Goal: Task Accomplishment & Management: Complete application form

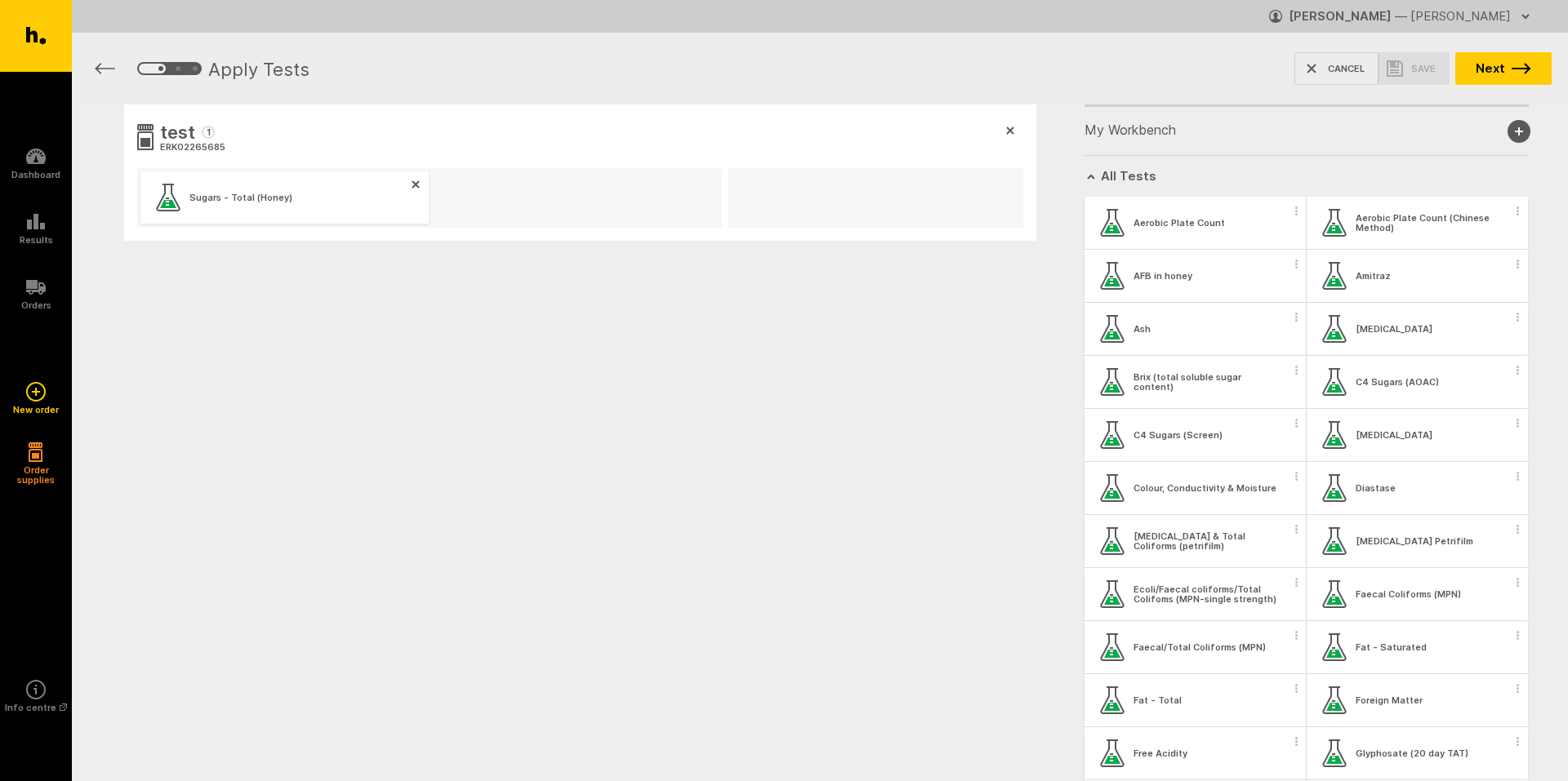
scroll to position [490, 0]
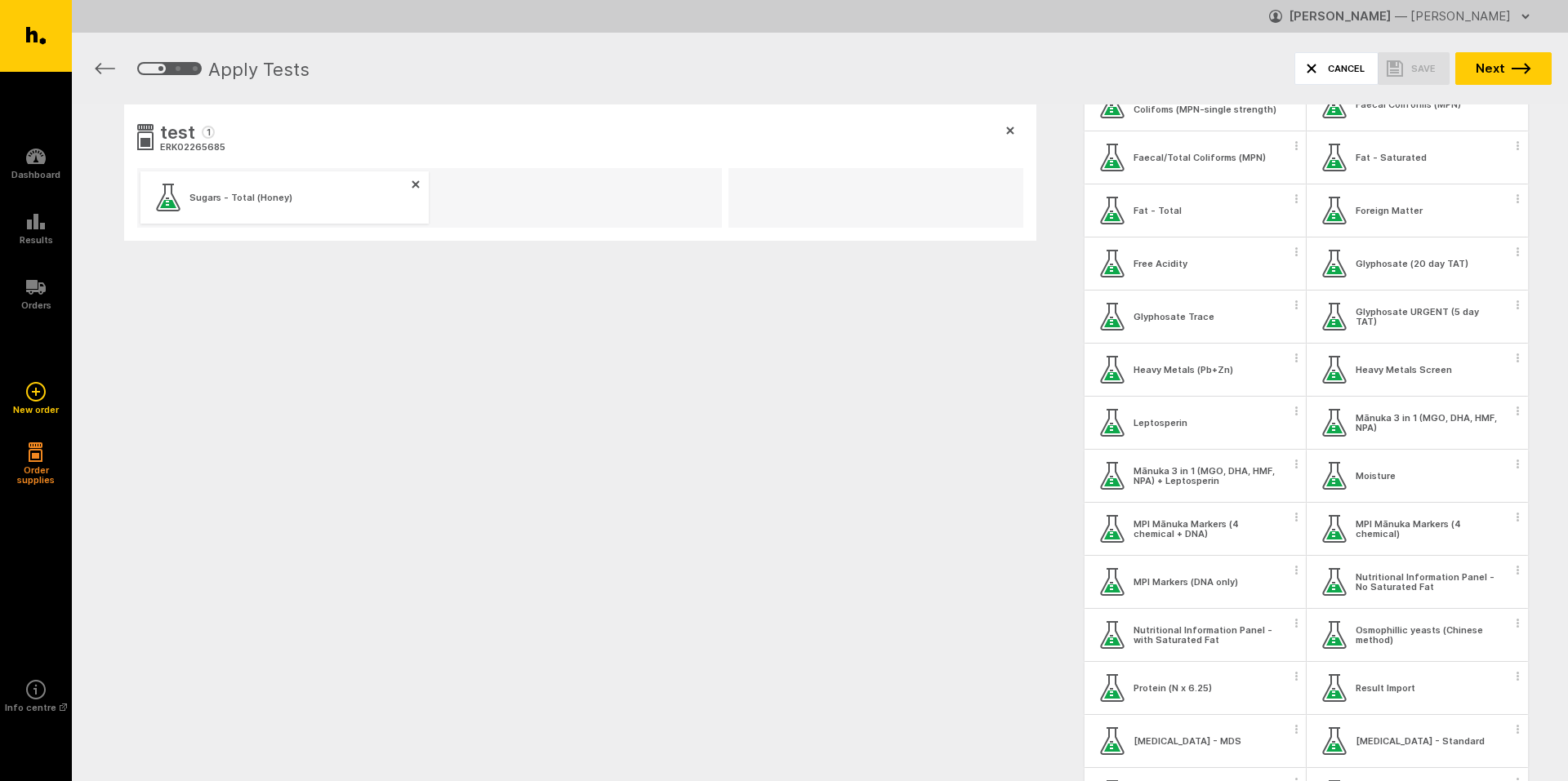
click at [1329, 58] on button "Cancel" at bounding box center [1336, 69] width 84 height 32
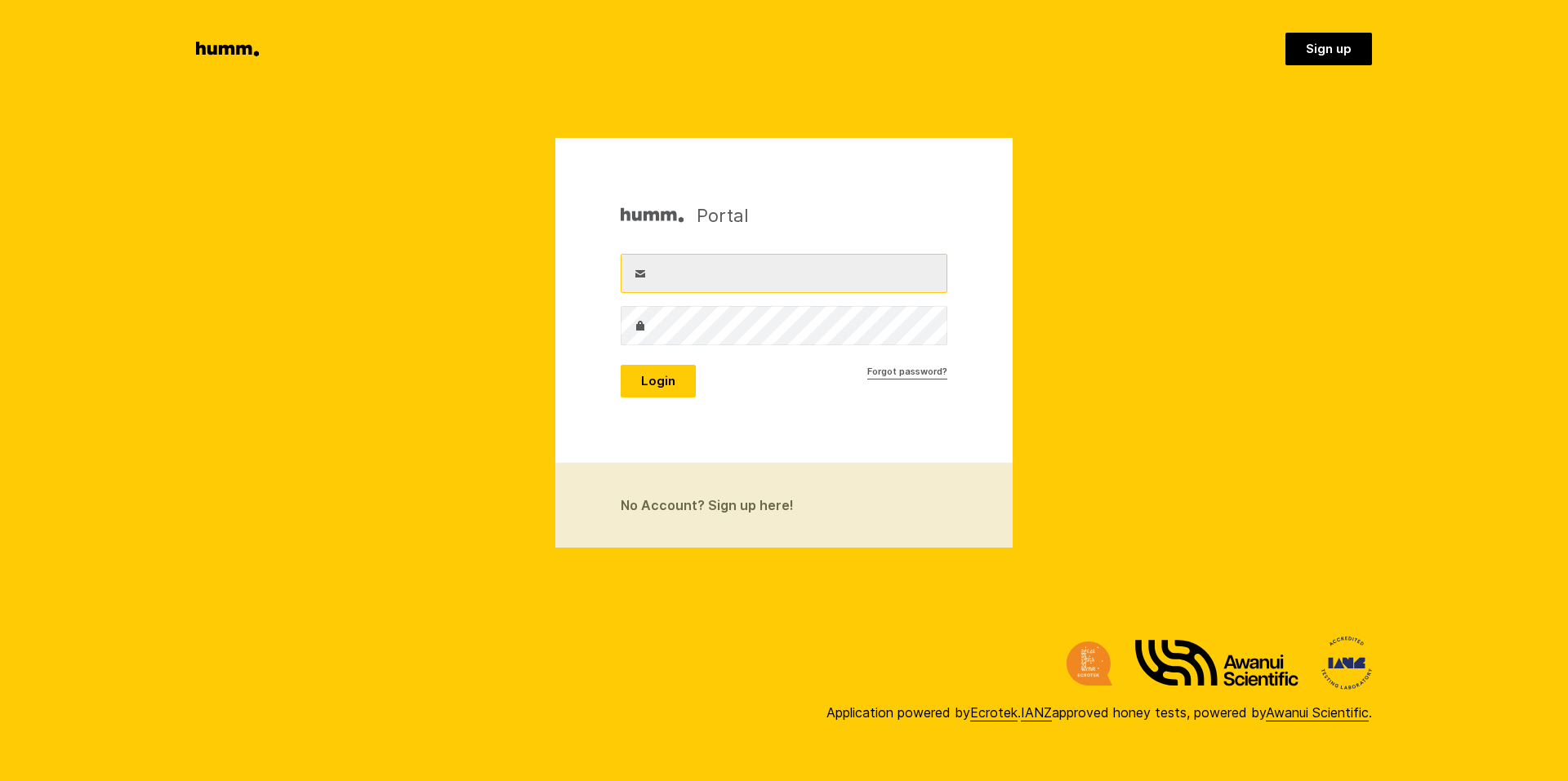
click at [752, 276] on input "Username" at bounding box center [784, 272] width 327 height 39
type input "[PERSON_NAME][EMAIL_ADDRESS][DOMAIN_NAME]"
click at [621, 365] on button "Login" at bounding box center [658, 381] width 75 height 32
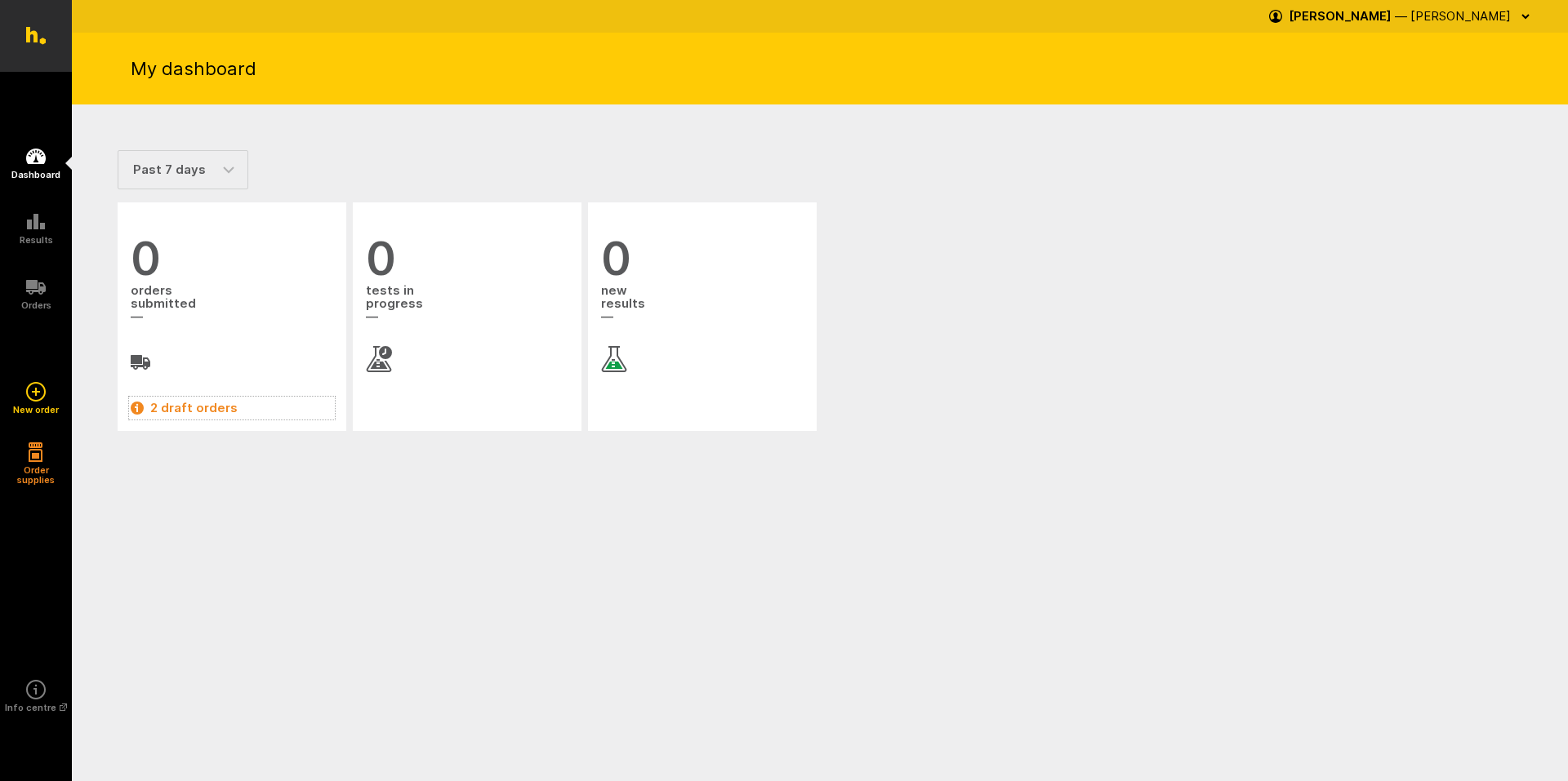
click at [176, 407] on link "2 draft orders" at bounding box center [232, 409] width 202 height 20
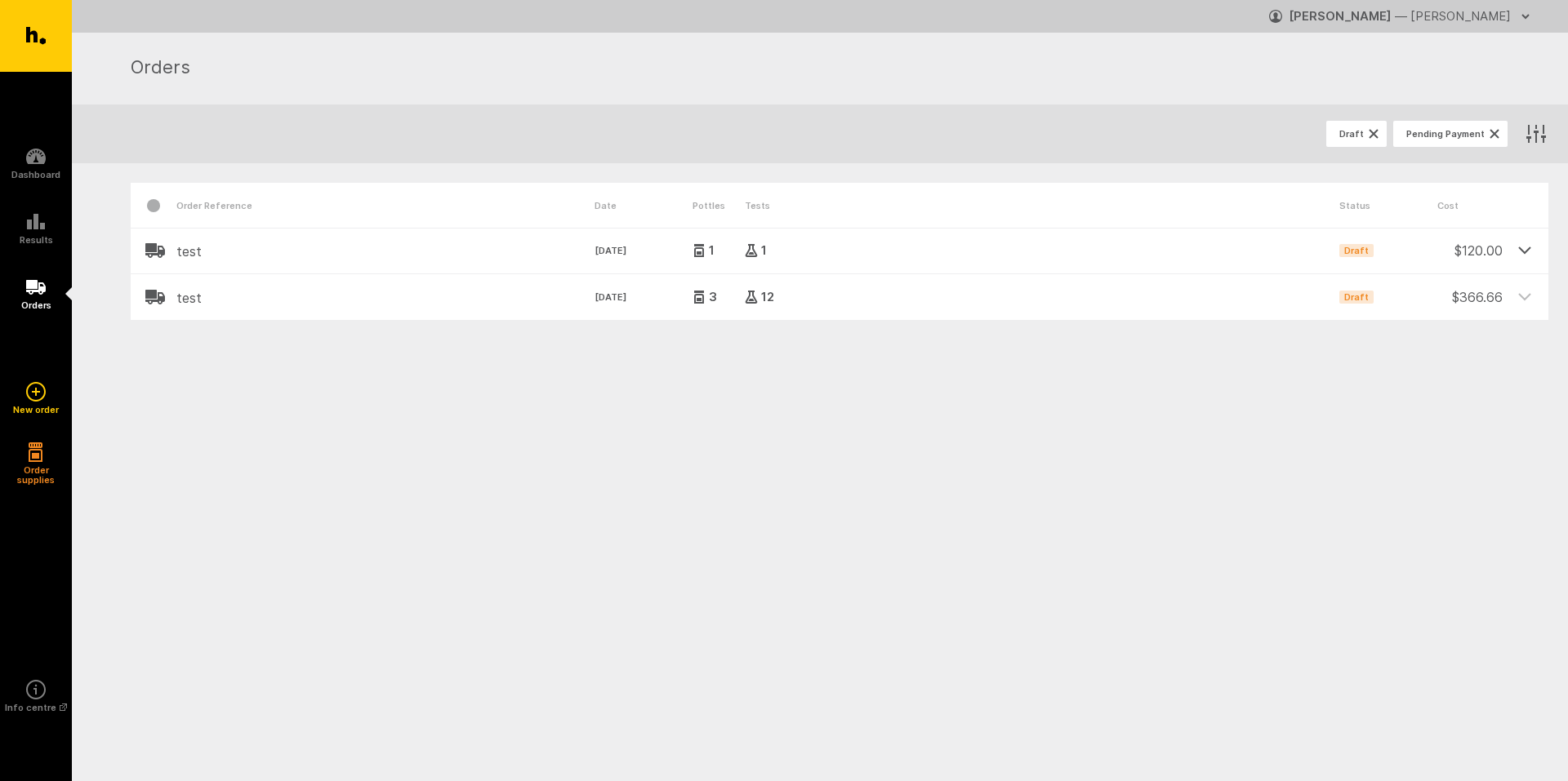
click at [1529, 244] on icon at bounding box center [1525, 250] width 14 height 14
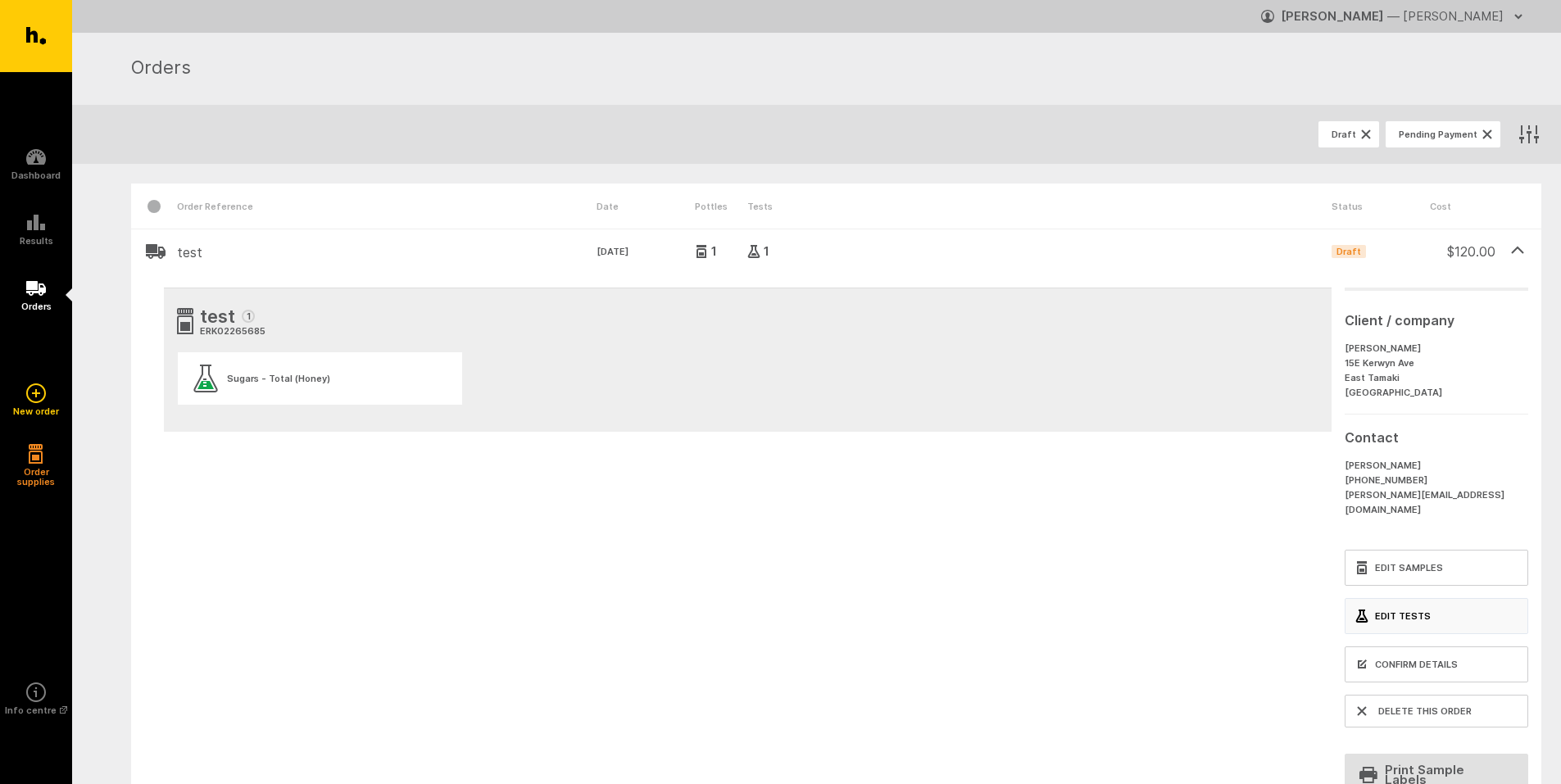
click at [1415, 602] on link "Edit Tests" at bounding box center [1436, 617] width 184 height 36
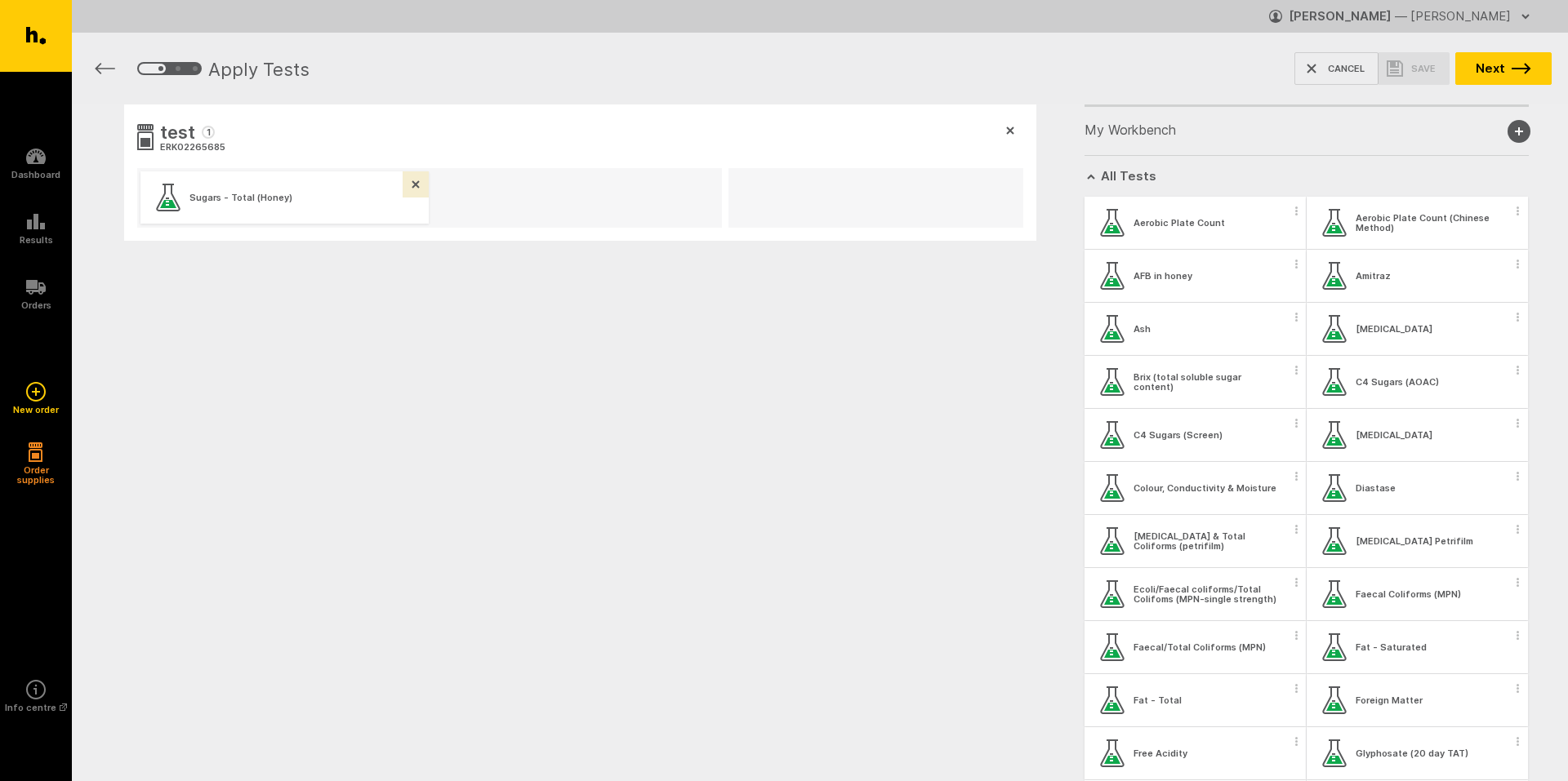
click at [411, 181] on icon "button" at bounding box center [415, 184] width 8 height 8
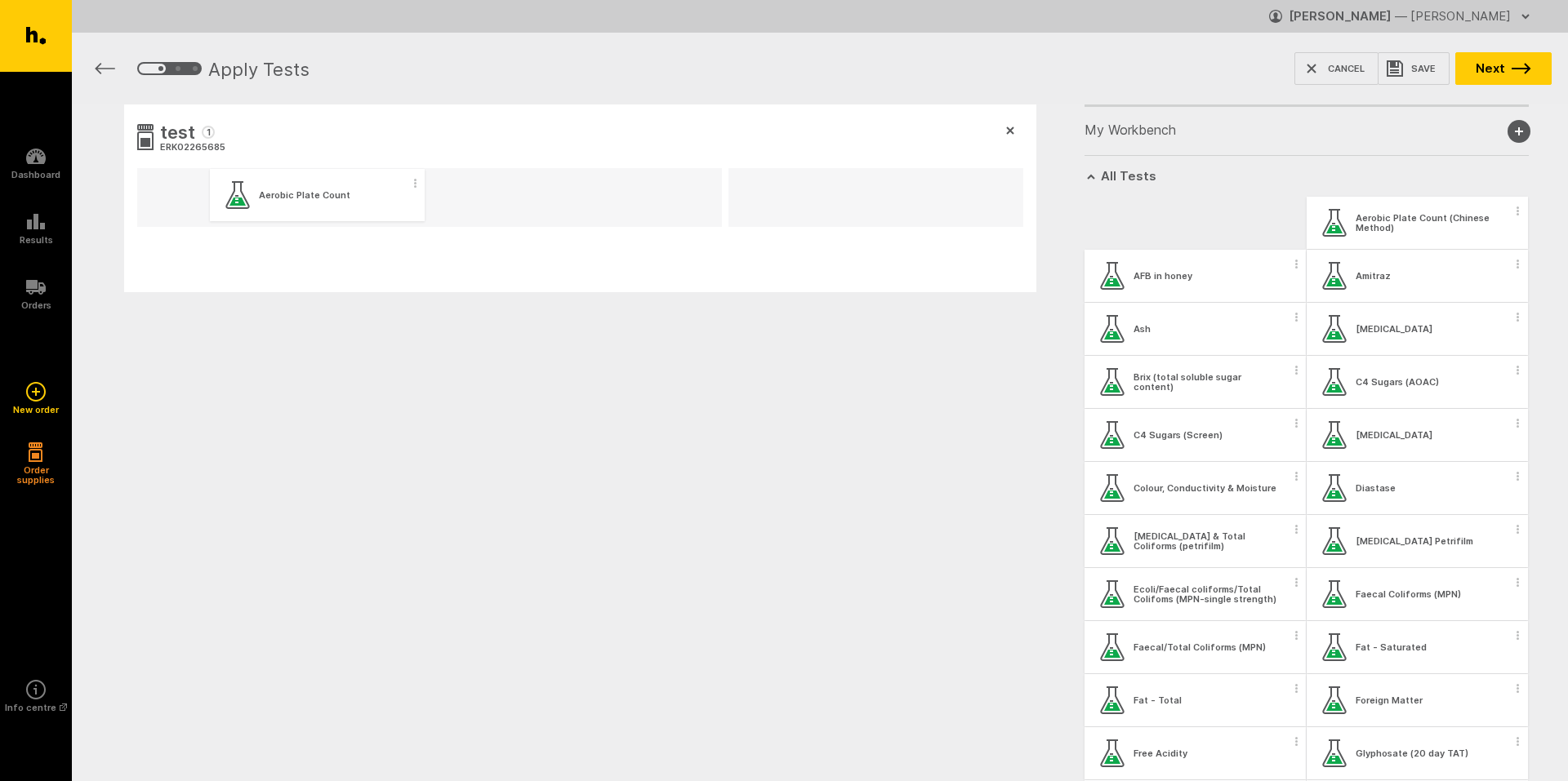
drag, startPoint x: 1214, startPoint y: 234, endPoint x: 331, endPoint y: 207, distance: 883.4
click at [331, 207] on div "test 1 ERK02265685 My Workbench Add new group All Tests Aerobic Plate Count Aer…" at bounding box center [820, 277] width 1496 height 345
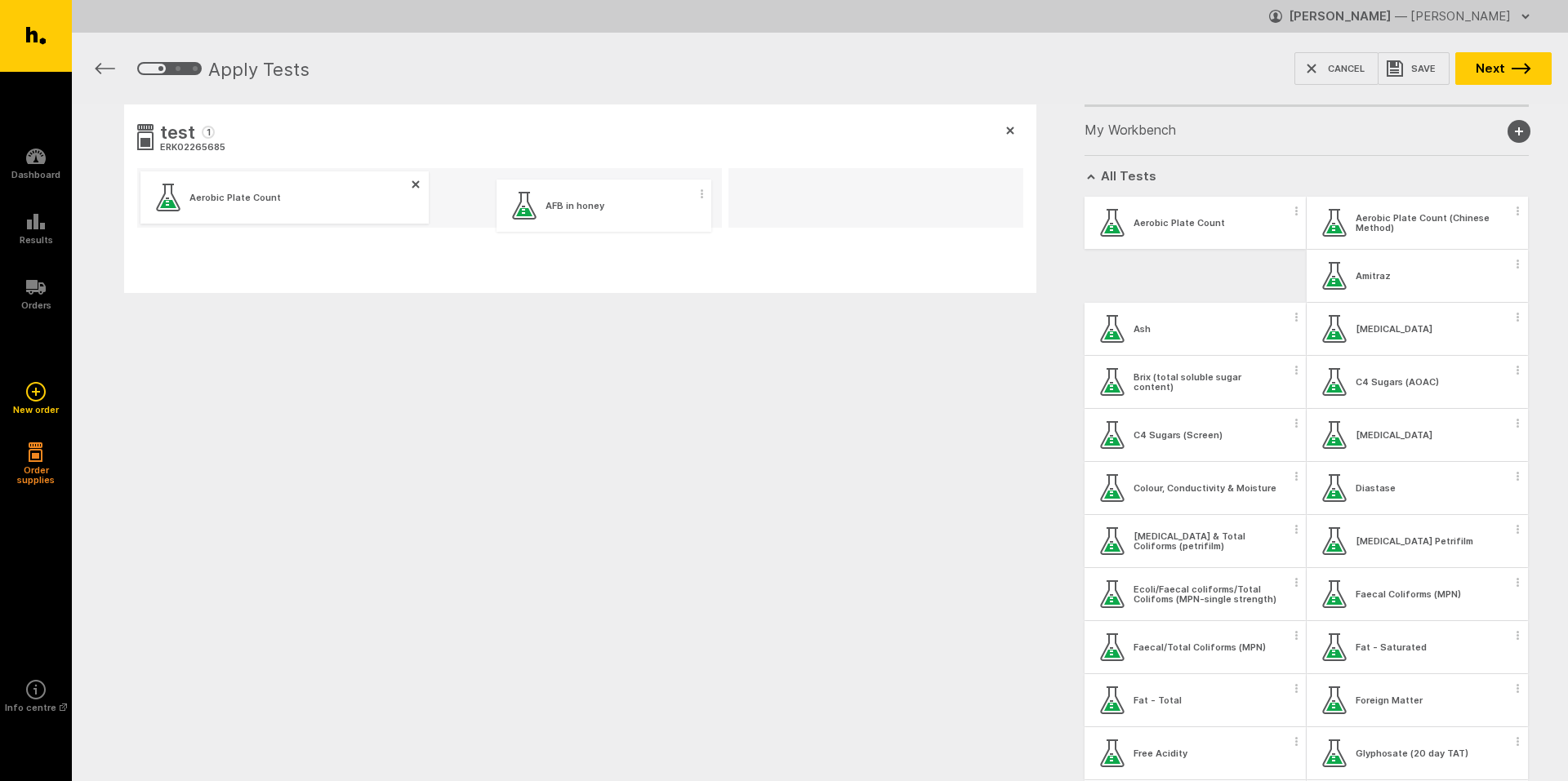
drag, startPoint x: 1148, startPoint y: 286, endPoint x: 548, endPoint y: 216, distance: 604.1
click at [548, 216] on div "test 1 ERK02265685 Aerobic Plate Count My Workbench Add new group All Tests Aer…" at bounding box center [820, 278] width 1496 height 346
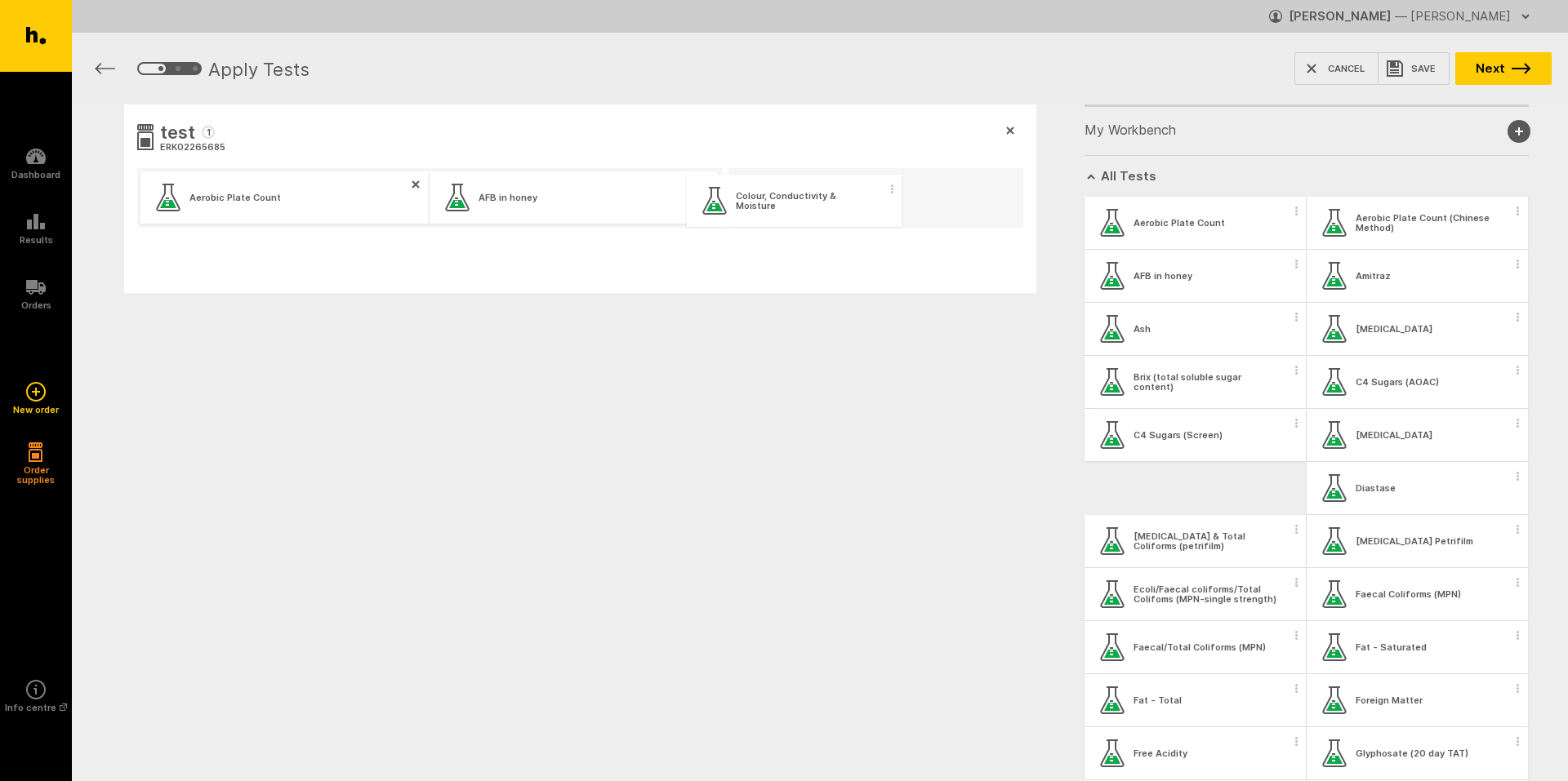
drag, startPoint x: 1211, startPoint y: 501, endPoint x: 804, endPoint y: 210, distance: 500.3
click at [804, 210] on div "test 1 ERK02265685 Aerobic Plate Count AFB in honey My Workbench Add new group …" at bounding box center [820, 278] width 1496 height 346
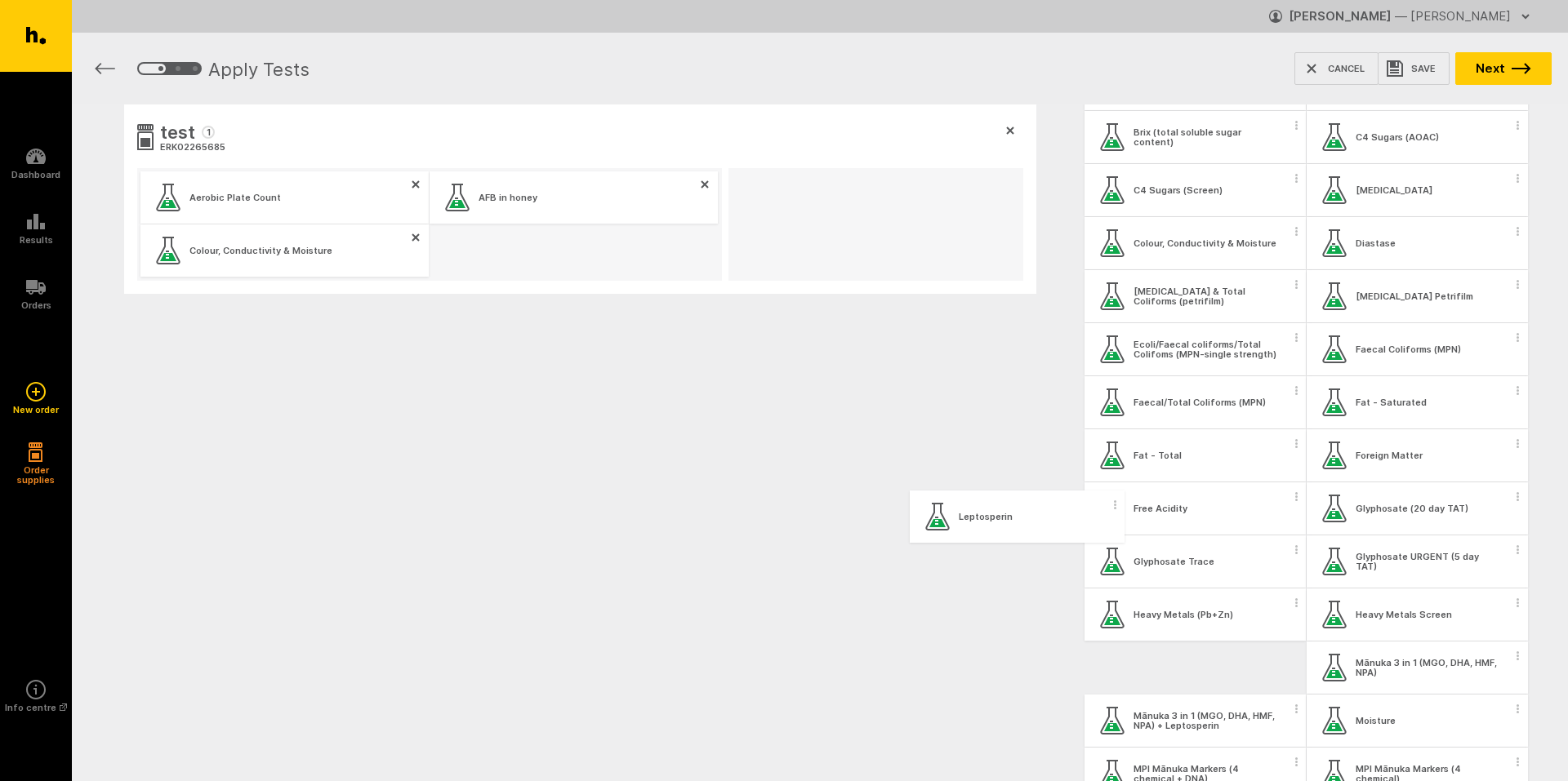
scroll to position [247, 0]
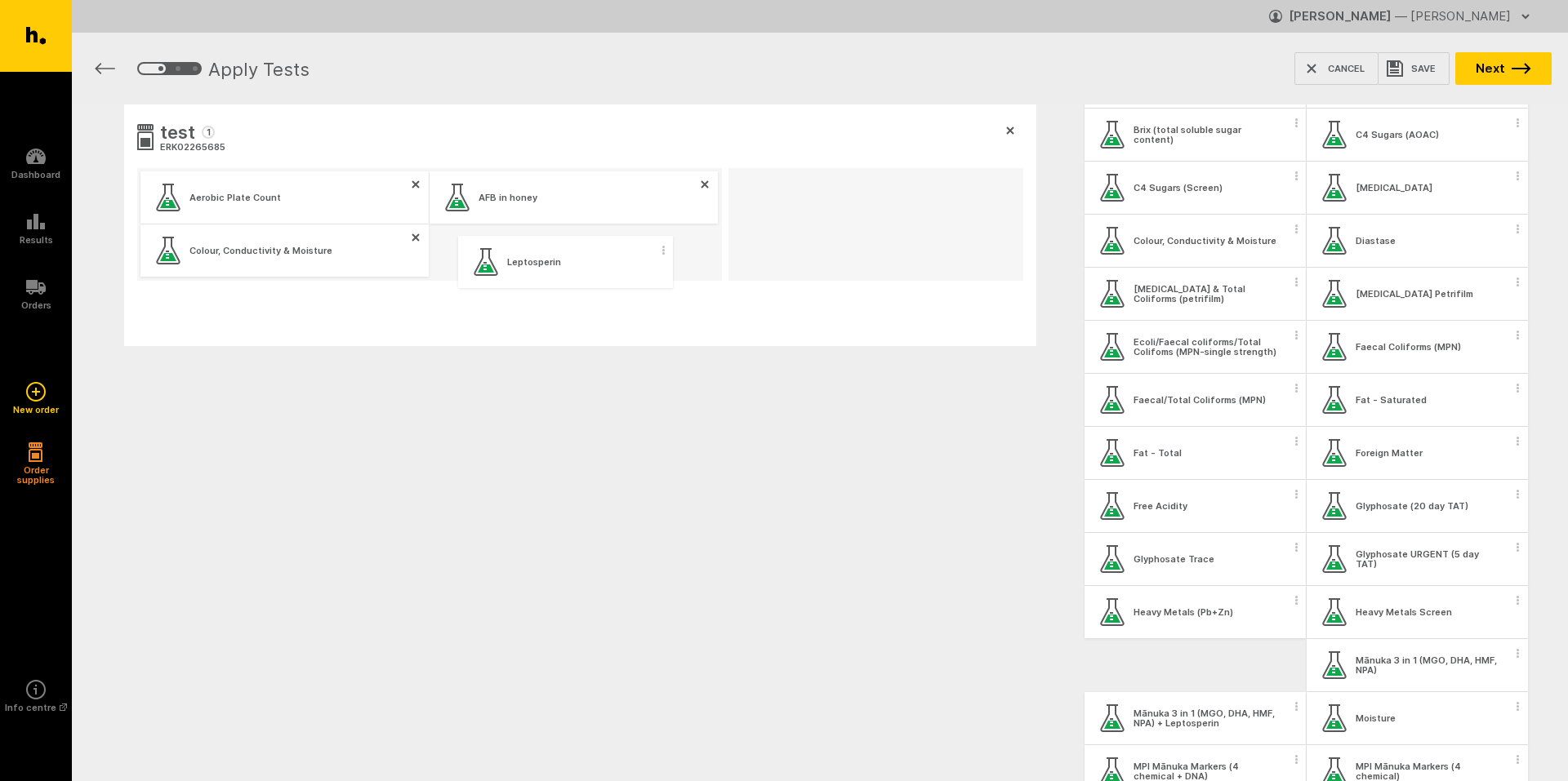
drag, startPoint x: 1199, startPoint y: 675, endPoint x: 559, endPoint y: 262, distance: 761.7
click at [561, 262] on div "test 1 ERK02265685 Aerobic Plate Count AFB in honey Colour, Conductivity & Mois…" at bounding box center [820, 304] width 1496 height 400
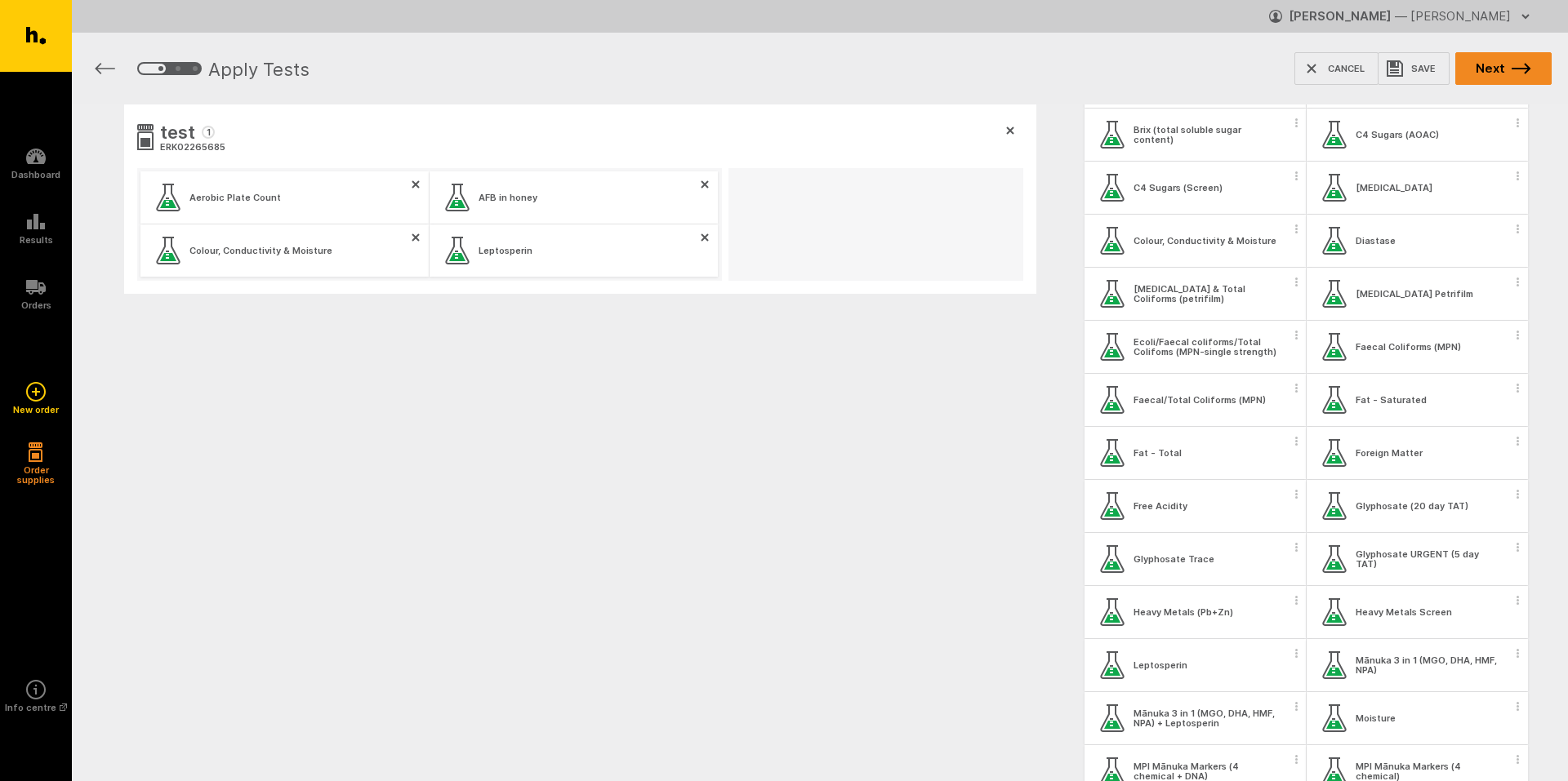
drag, startPoint x: 1514, startPoint y: 65, endPoint x: 1530, endPoint y: 67, distance: 16.1
click at [1514, 65] on icon "button" at bounding box center [1521, 69] width 20 height 12
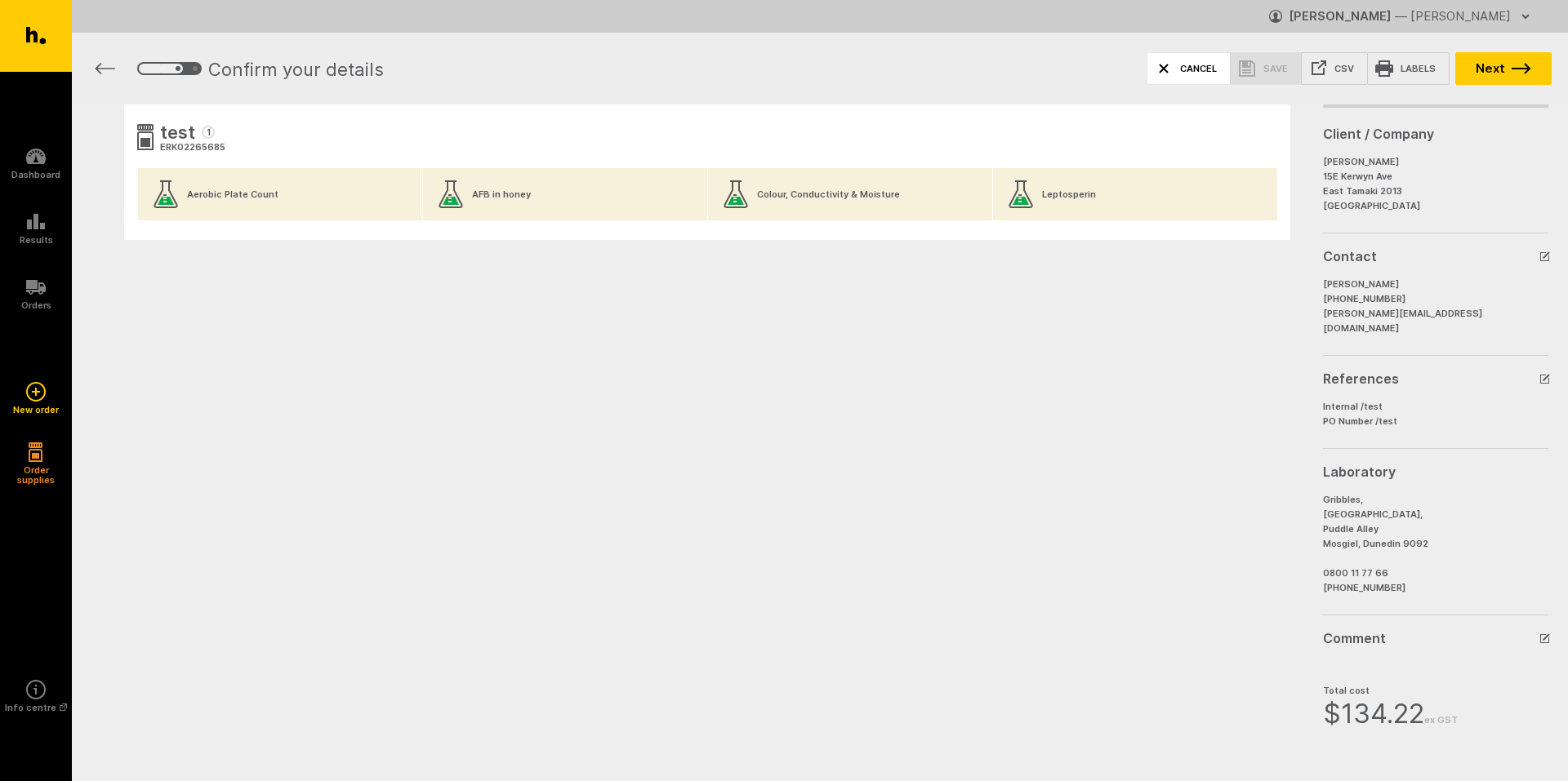
click at [1205, 66] on button "Cancel" at bounding box center [1188, 69] width 84 height 32
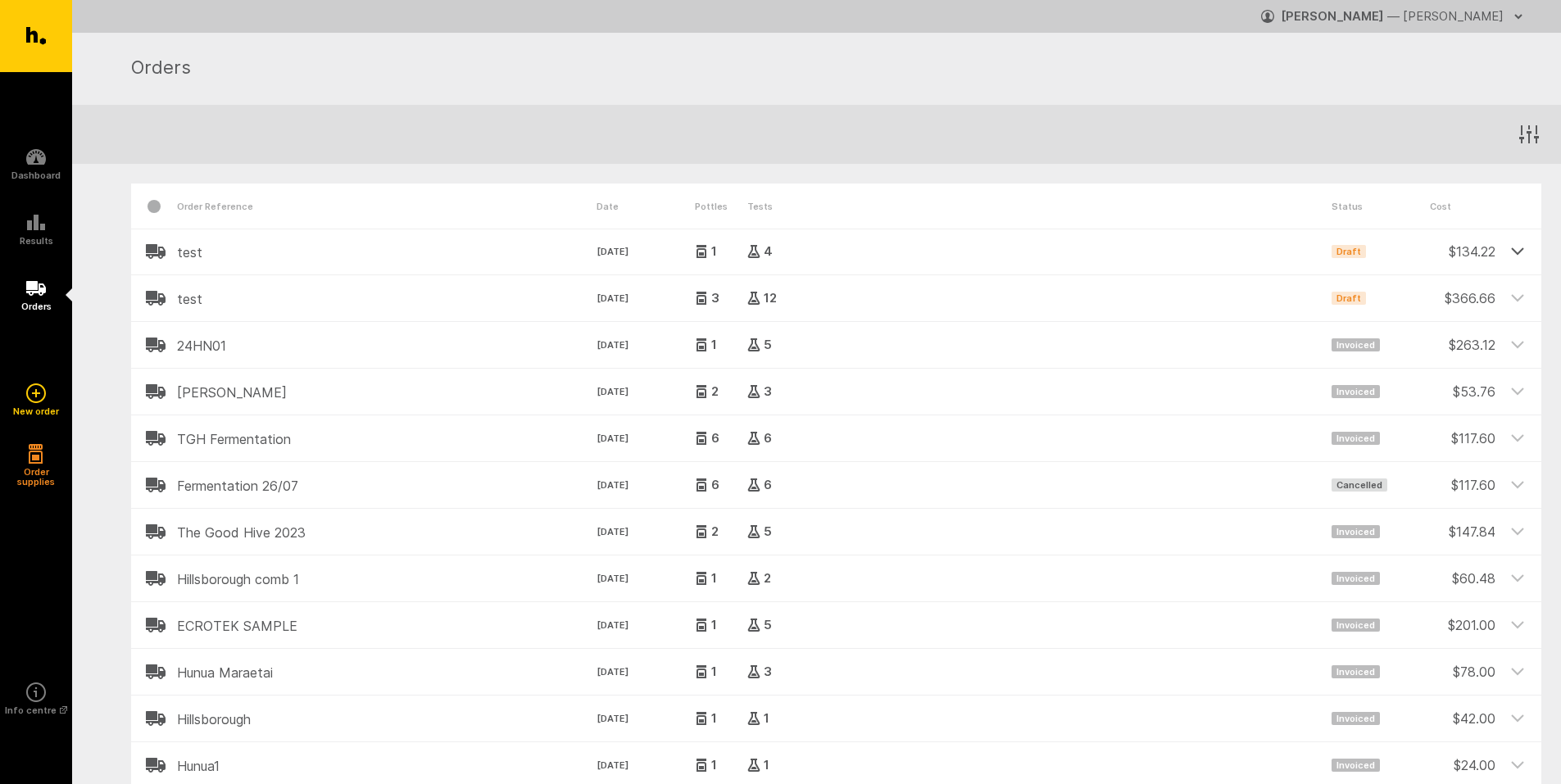
click at [1510, 252] on icon at bounding box center [1518, 251] width 14 height 14
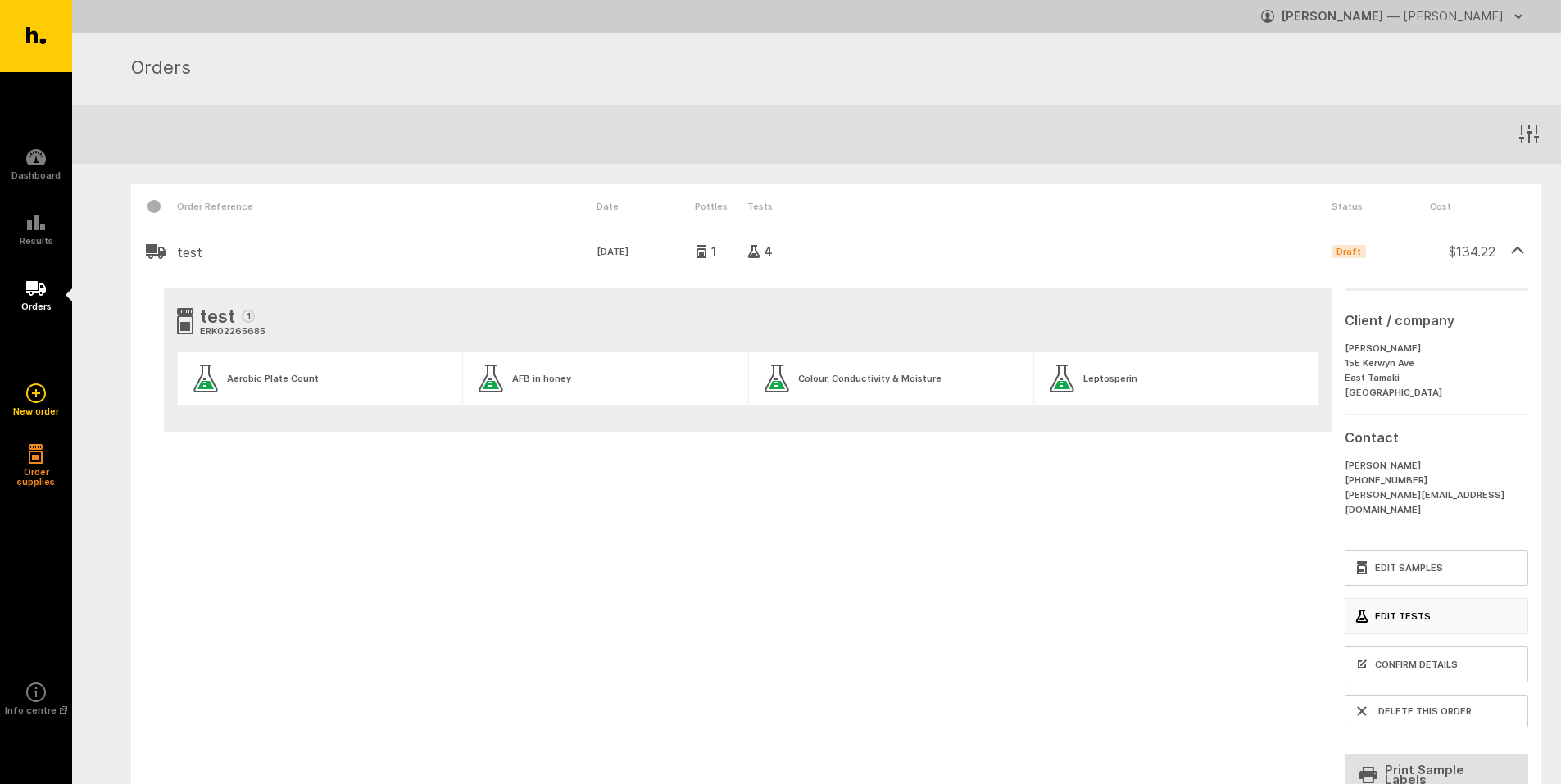
click at [1403, 605] on link "Edit Tests" at bounding box center [1436, 617] width 184 height 36
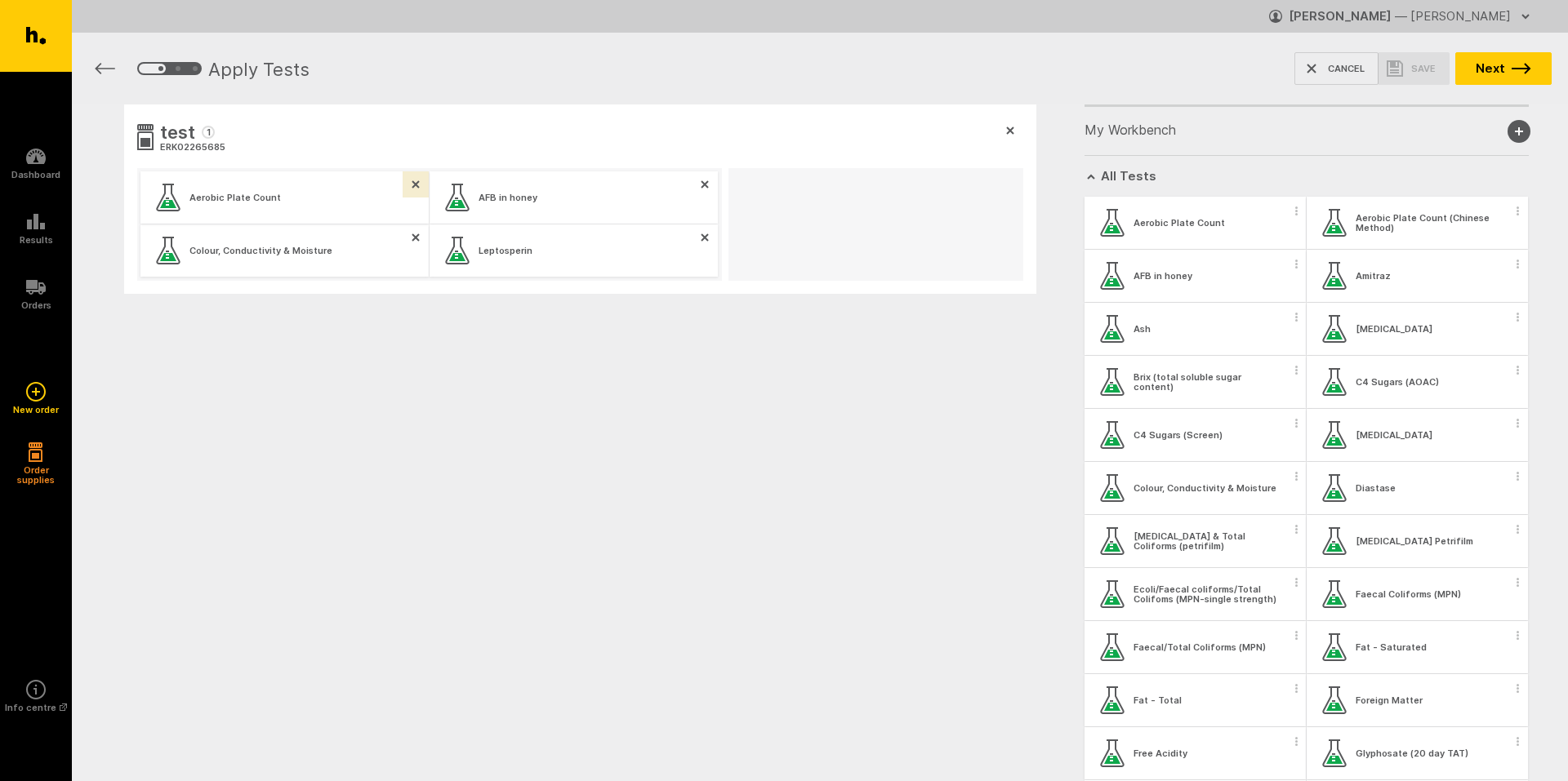
click at [417, 185] on icon "button" at bounding box center [415, 184] width 8 height 8
click at [418, 235] on icon "button" at bounding box center [415, 237] width 6 height 6
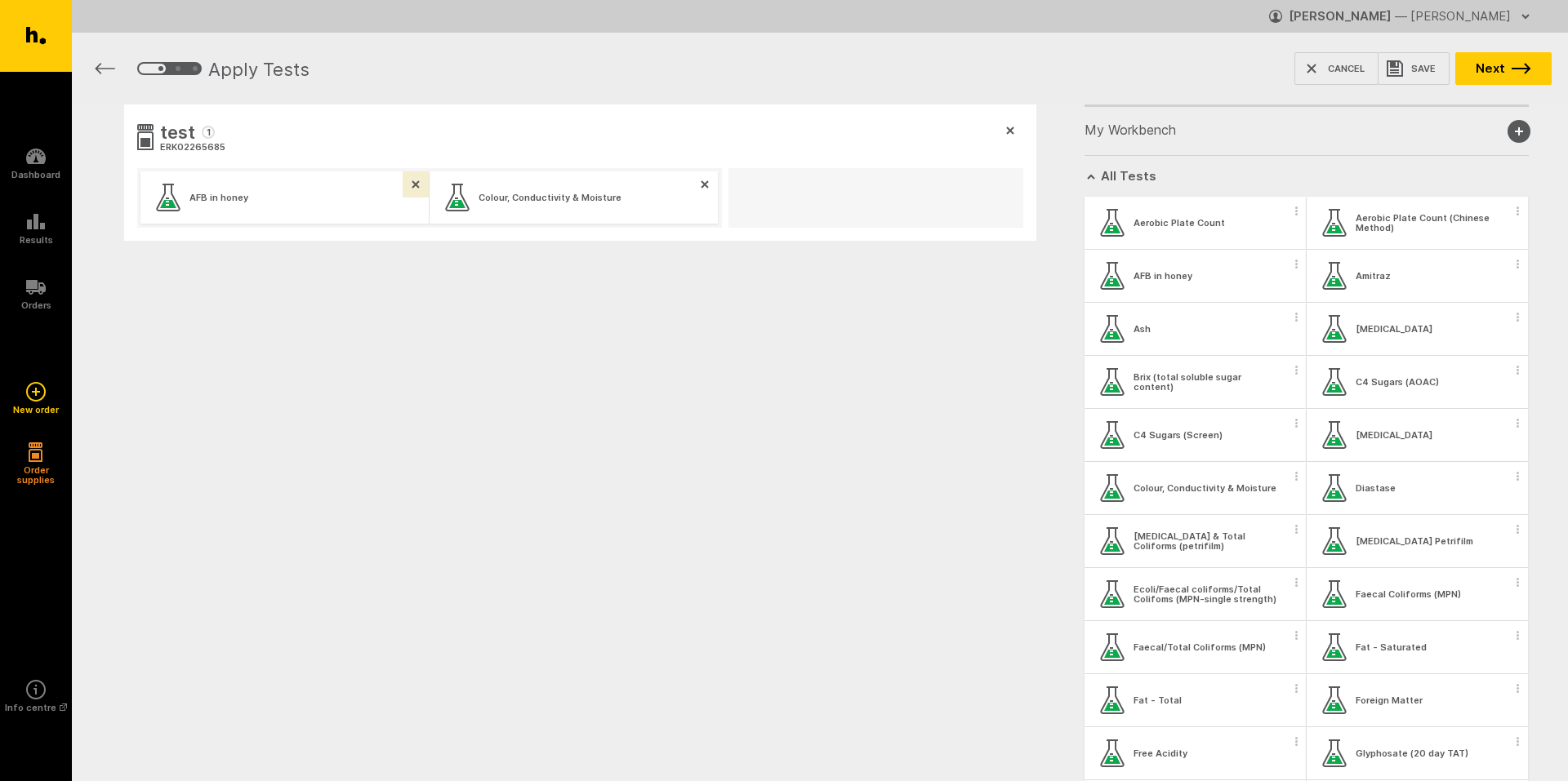
click at [417, 180] on icon "button" at bounding box center [415, 184] width 8 height 8
click at [420, 189] on button "button" at bounding box center [415, 184] width 26 height 26
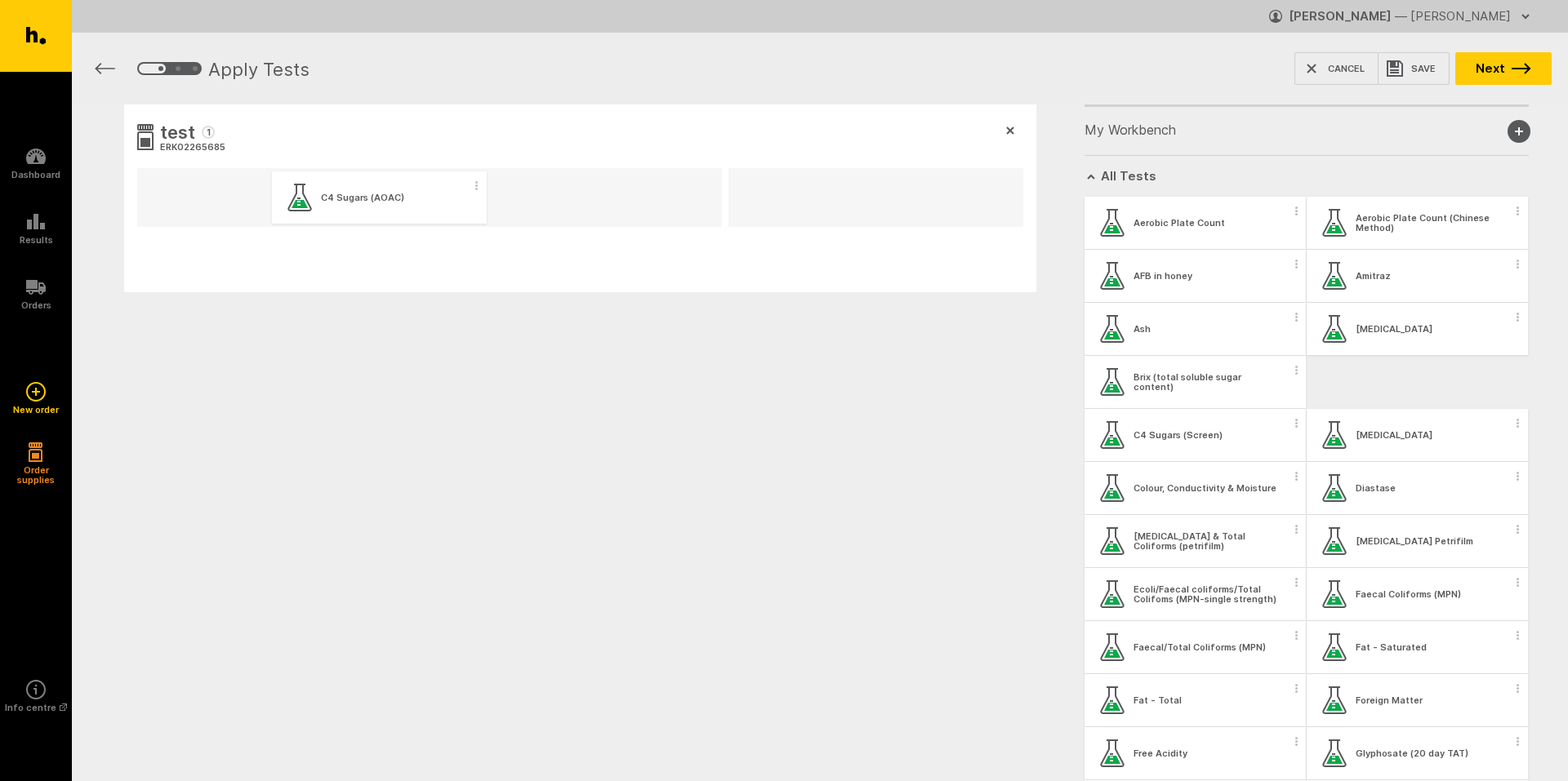
drag, startPoint x: 1388, startPoint y: 391, endPoint x: 327, endPoint y: 206, distance: 1077.0
click at [327, 206] on div "test 1 ERK02265685 My Workbench Add new group All Tests Aerobic Plate Count Aer…" at bounding box center [820, 277] width 1496 height 345
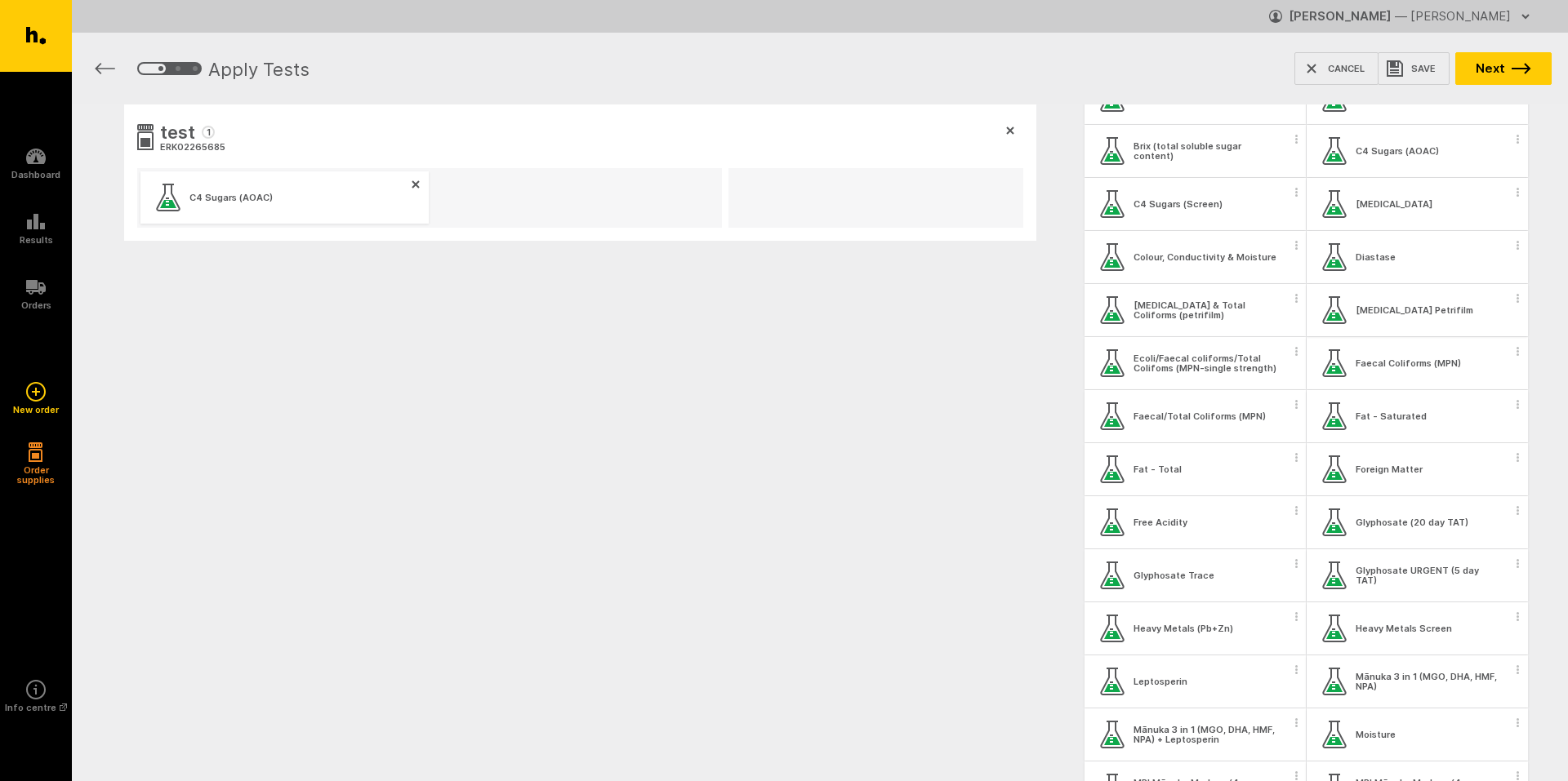
scroll to position [245, 0]
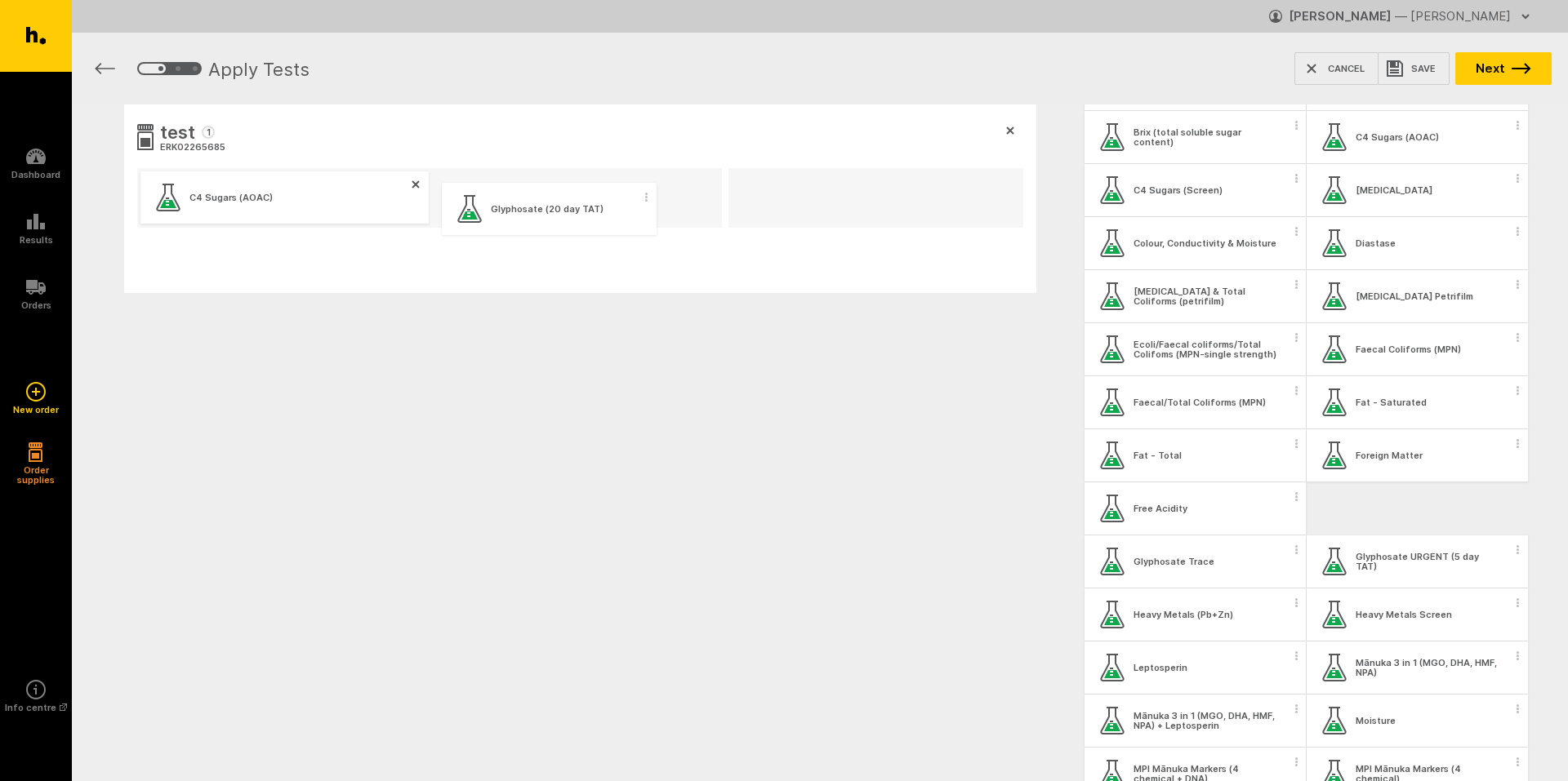
drag, startPoint x: 1407, startPoint y: 525, endPoint x: 538, endPoint y: 223, distance: 920.0
click at [538, 223] on div "test 1 ERK02265685 C4 Sugars (AOAC) My Workbench Add new group All Tests Aerobi…" at bounding box center [820, 278] width 1496 height 346
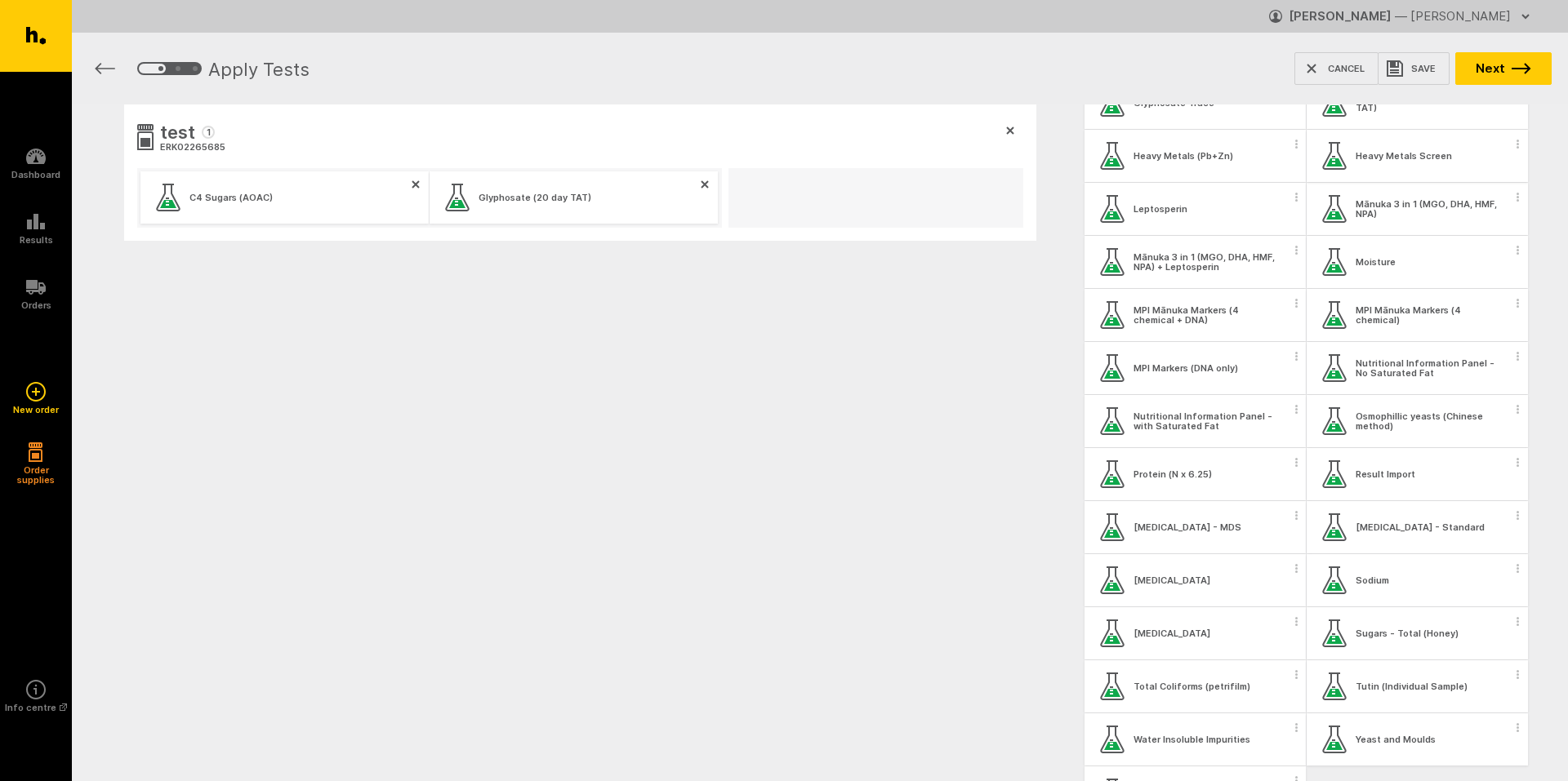
scroll to position [735, 0]
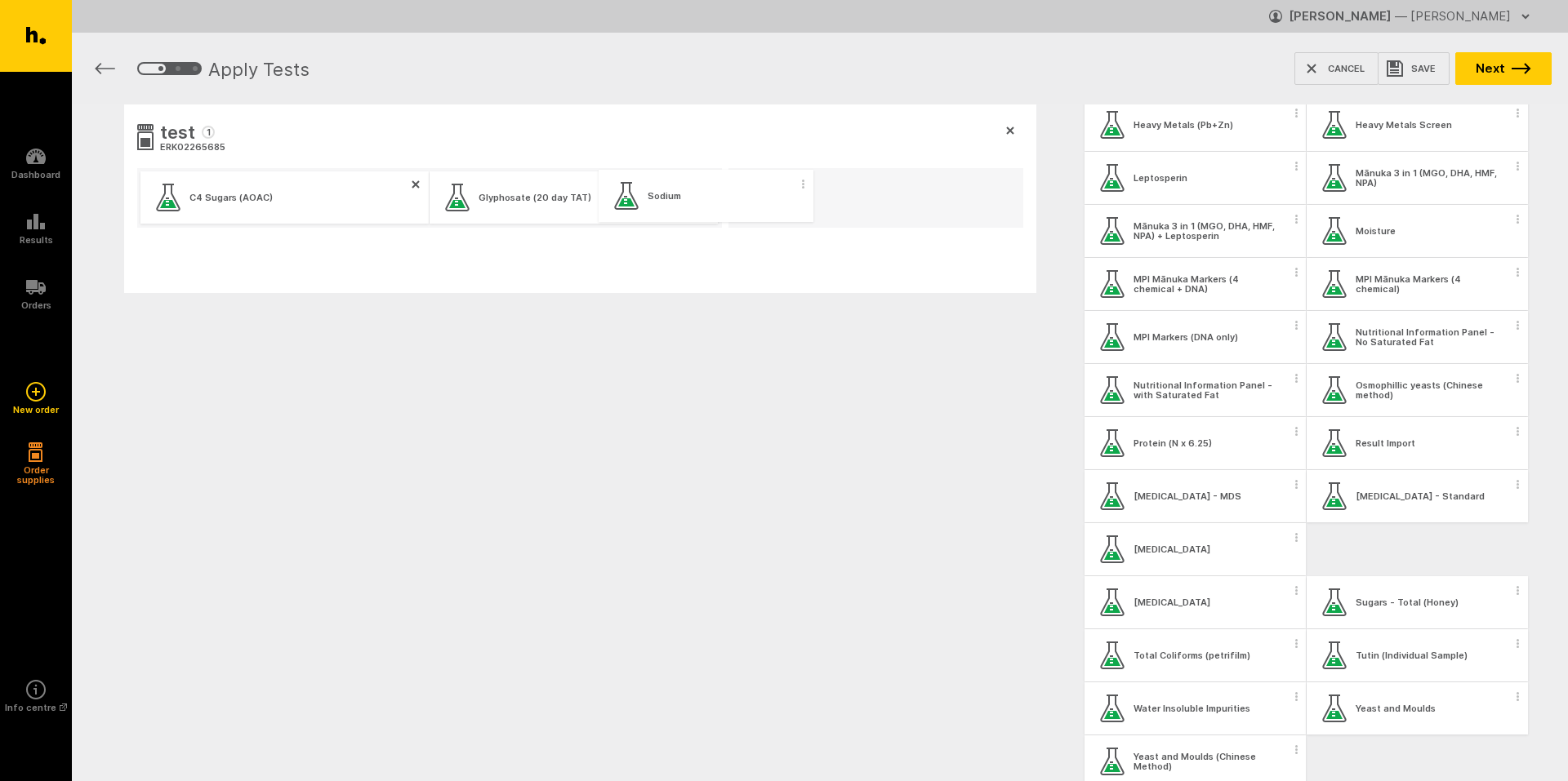
drag, startPoint x: 1372, startPoint y: 556, endPoint x: 660, endPoint y: 203, distance: 794.7
click at [660, 203] on div "test 1 ERK02265685 C4 Sugars (AOAC) Glyphosate (20 day TAT) My Workbench Add ne…" at bounding box center [820, 278] width 1496 height 346
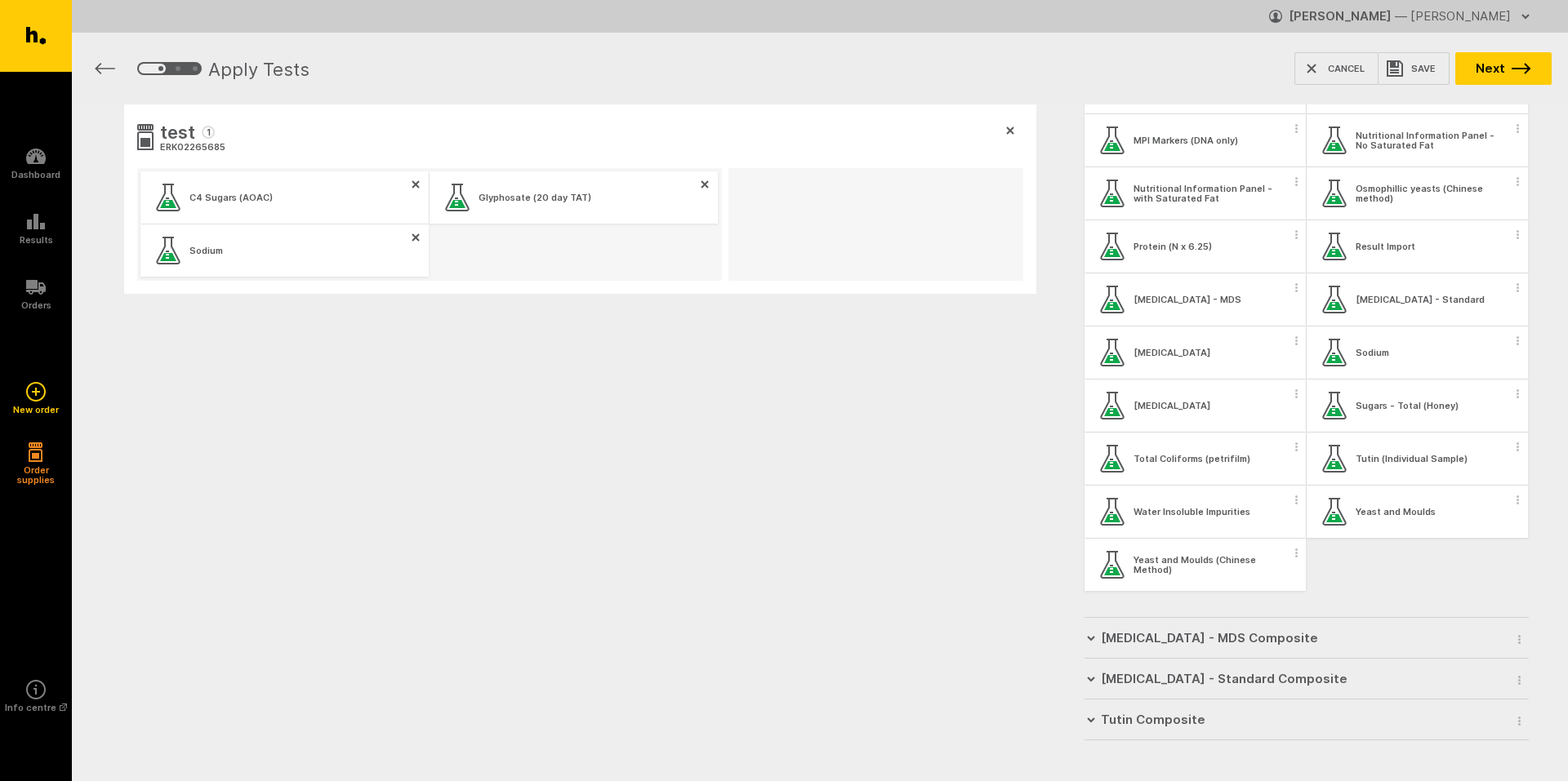
scroll to position [942, 0]
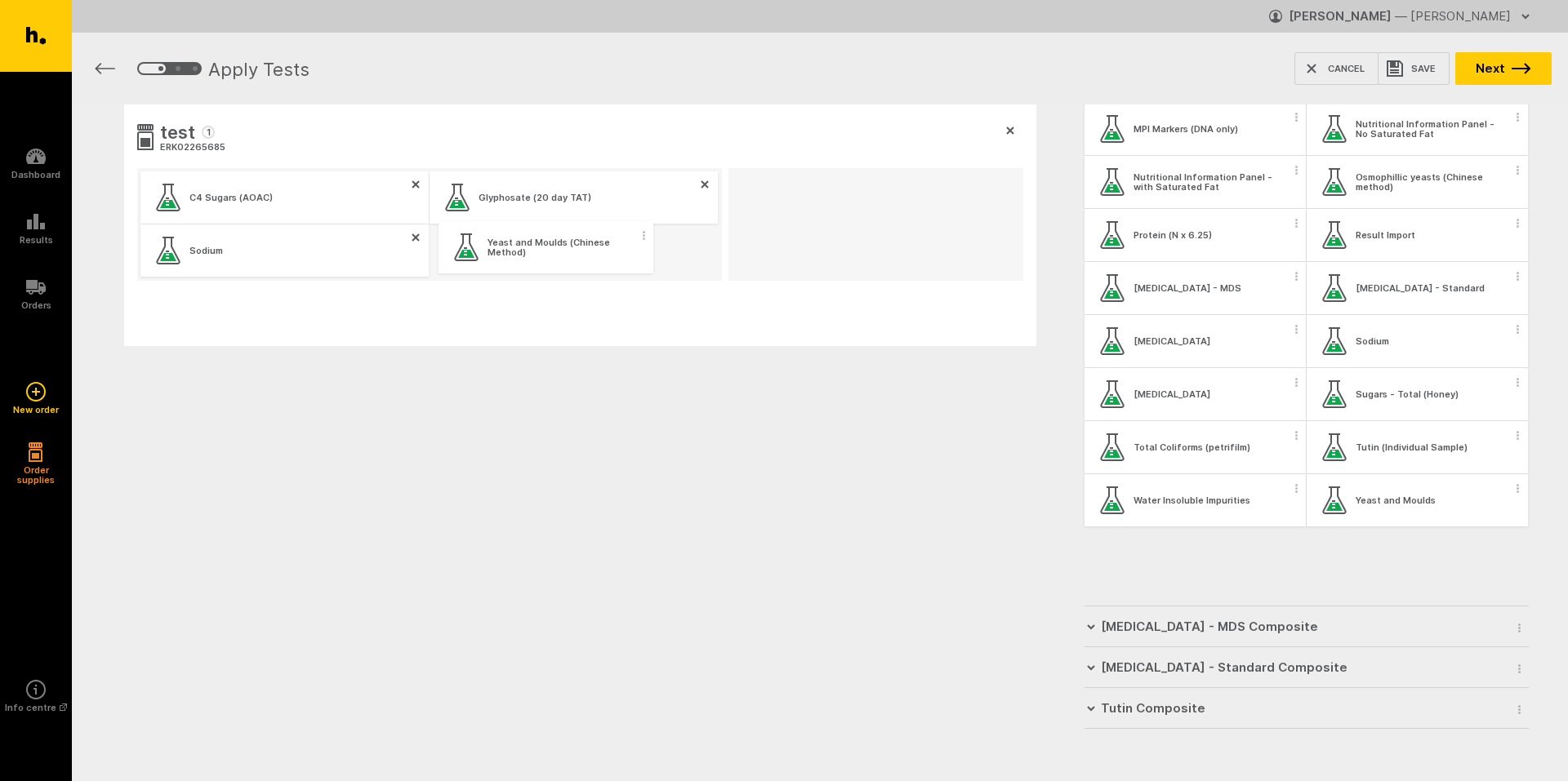
drag, startPoint x: 1196, startPoint y: 559, endPoint x: 539, endPoint y: 250, distance: 726.0
click at [539, 250] on div "test 1 ERK02265685 C4 Sugars (AOAC) Glyphosate (20 day TAT) Sodium My Workbench…" at bounding box center [820, 304] width 1496 height 400
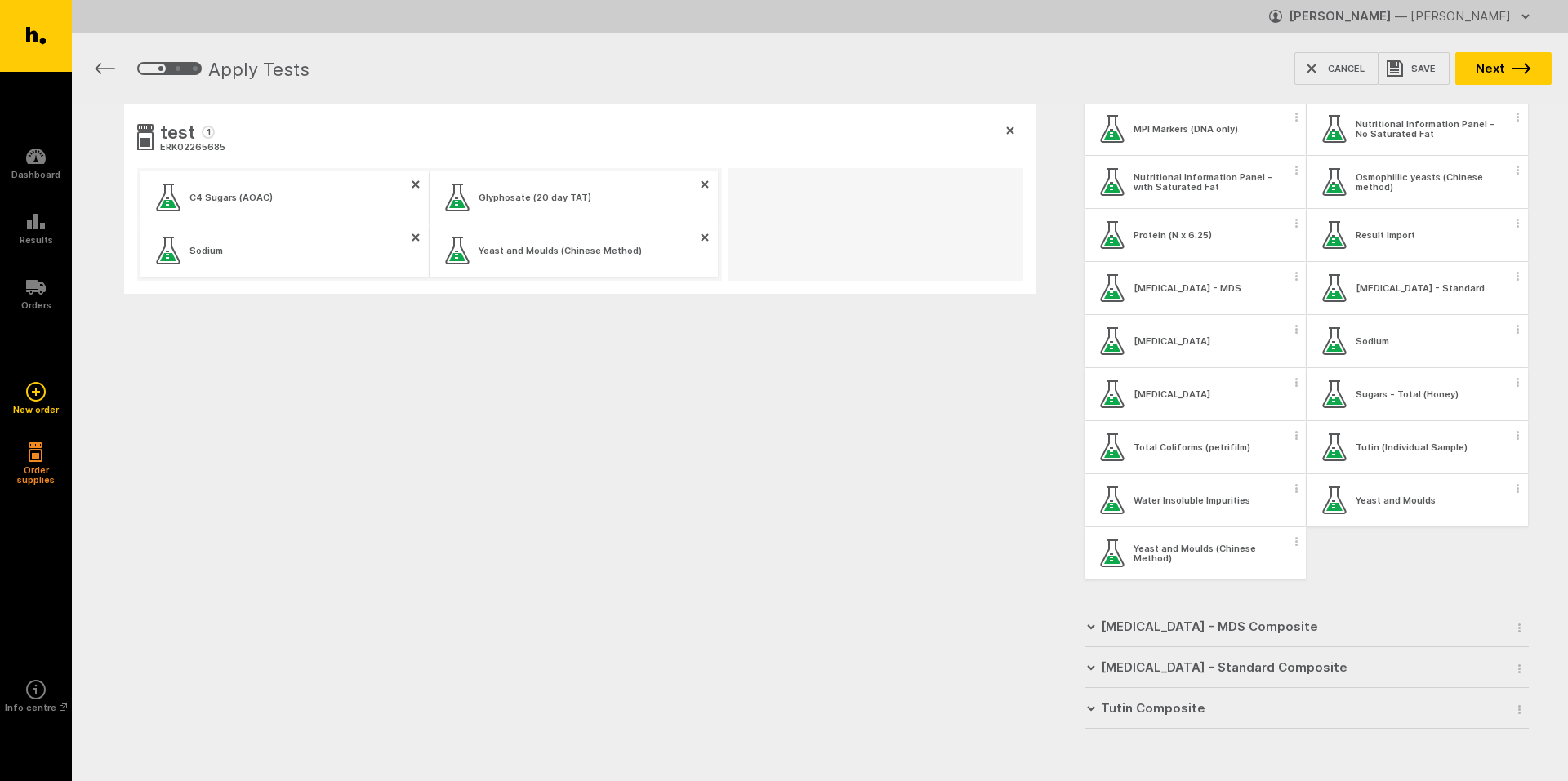
scroll to position [939, 0]
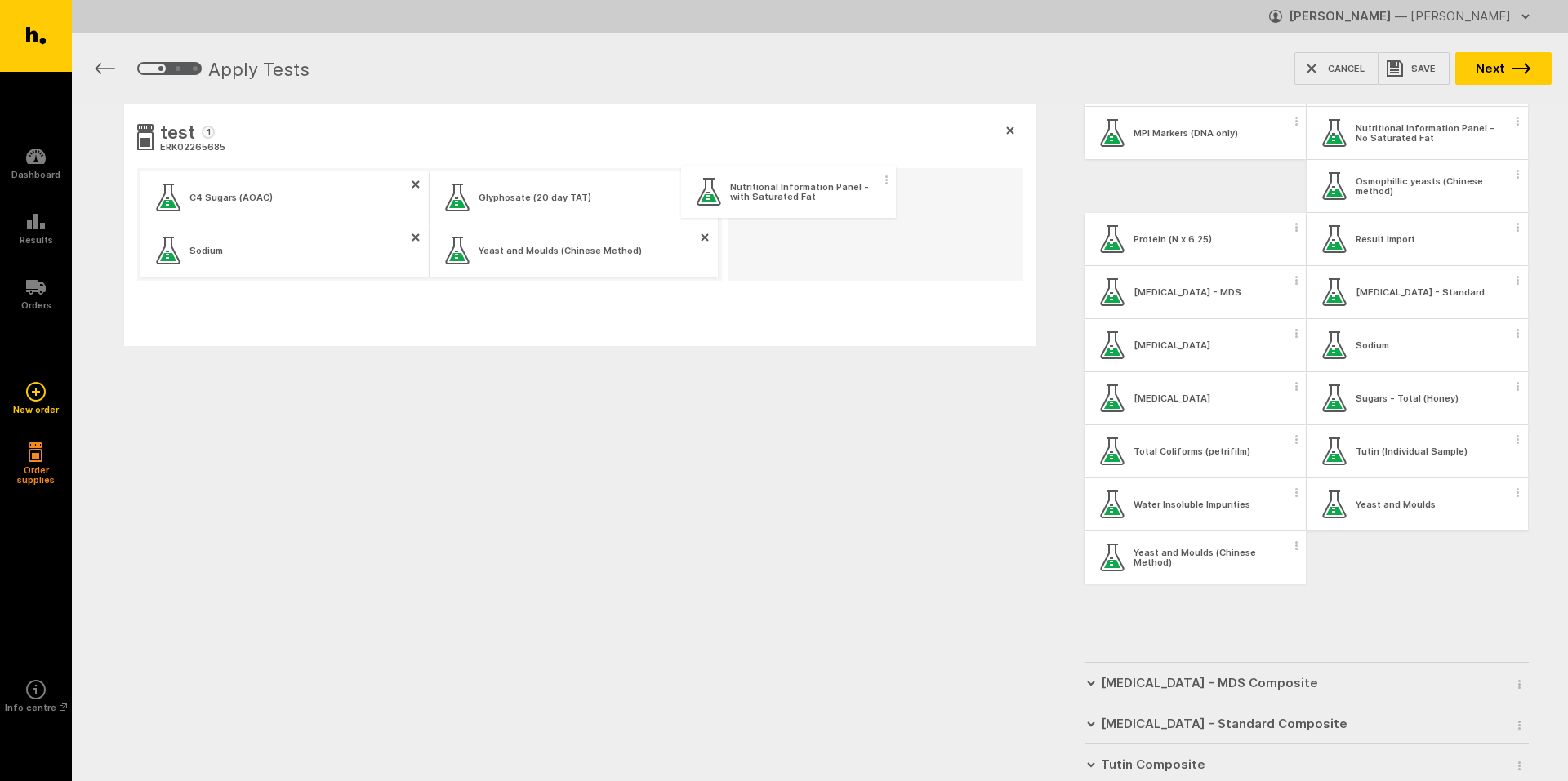
drag, startPoint x: 1190, startPoint y: 189, endPoint x: 687, endPoint y: 232, distance: 504.8
click at [687, 232] on div "test 1 ERK02265685 C4 Sugars (AOAC) Glyphosate (20 day TAT) Sodium Yeast and Mo…" at bounding box center [820, 304] width 1496 height 400
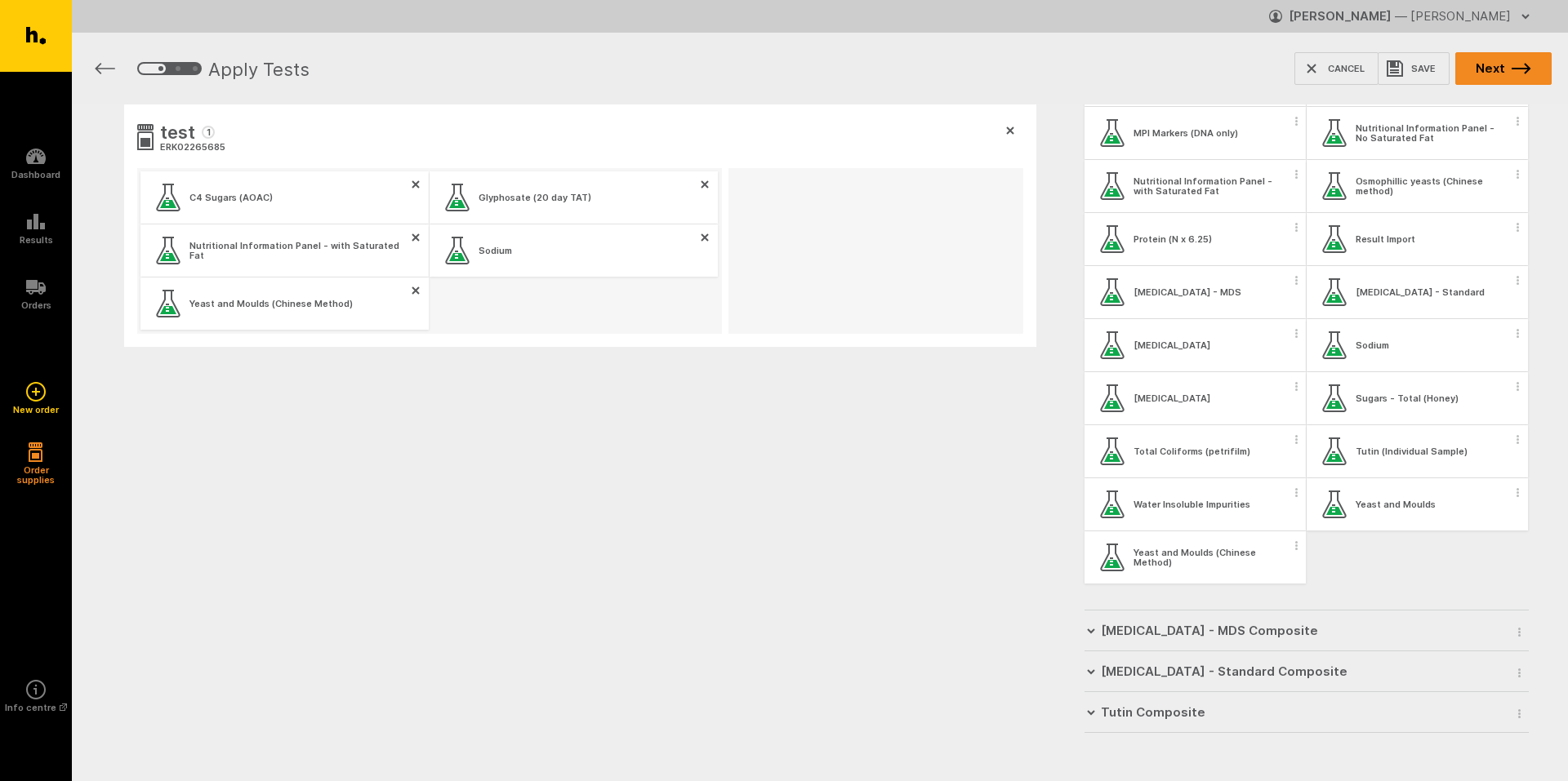
drag, startPoint x: 1508, startPoint y: 69, endPoint x: 1520, endPoint y: 70, distance: 12.0
click at [1508, 69] on button "Next" at bounding box center [1503, 69] width 97 height 32
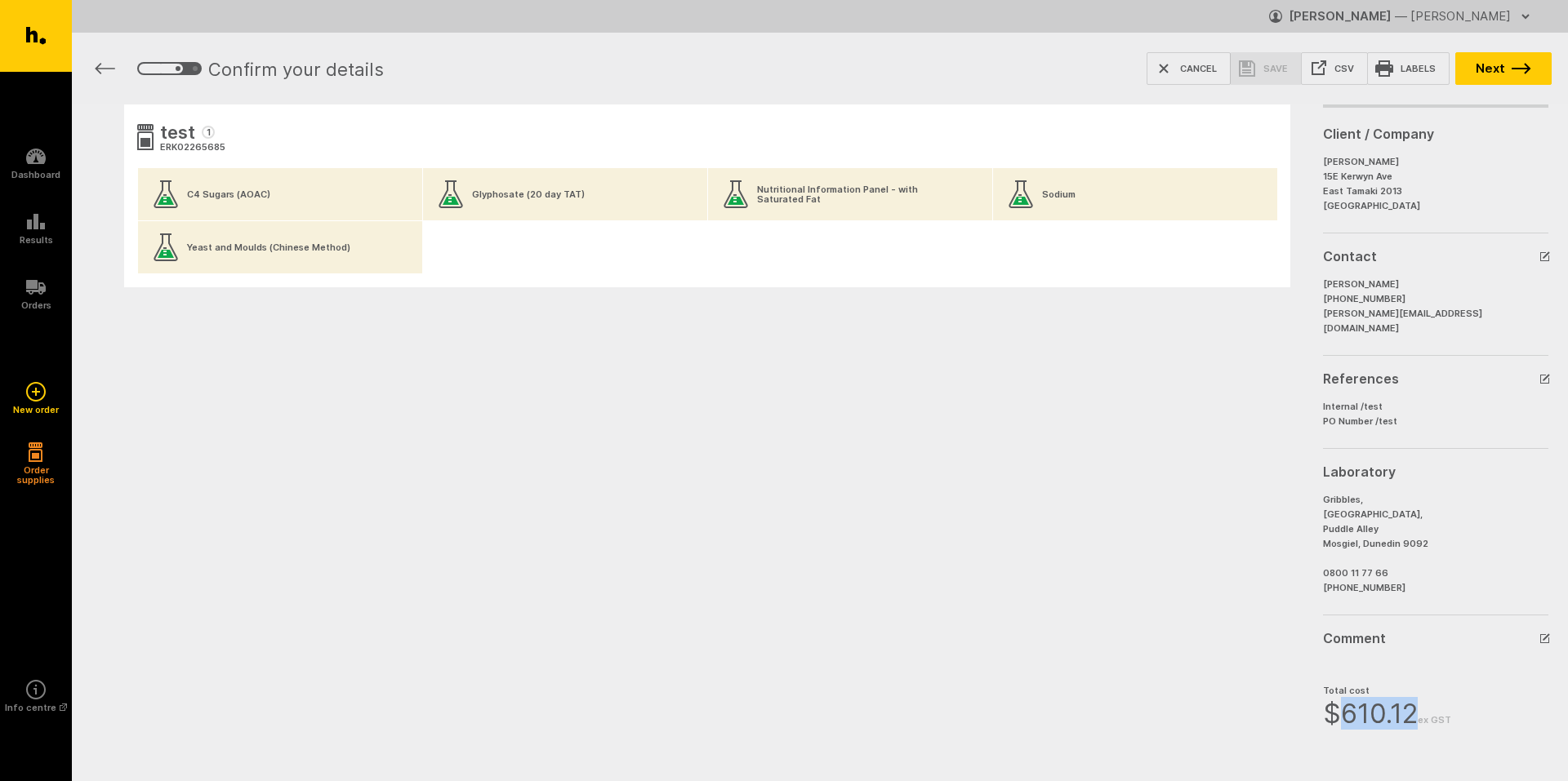
drag, startPoint x: 1339, startPoint y: 699, endPoint x: 1413, endPoint y: 693, distance: 74.2
click at [1413, 697] on span "$ 610.12 ex GST" at bounding box center [1387, 713] width 128 height 32
copy span "610.12"
click at [1185, 72] on button "Cancel" at bounding box center [1188, 69] width 84 height 32
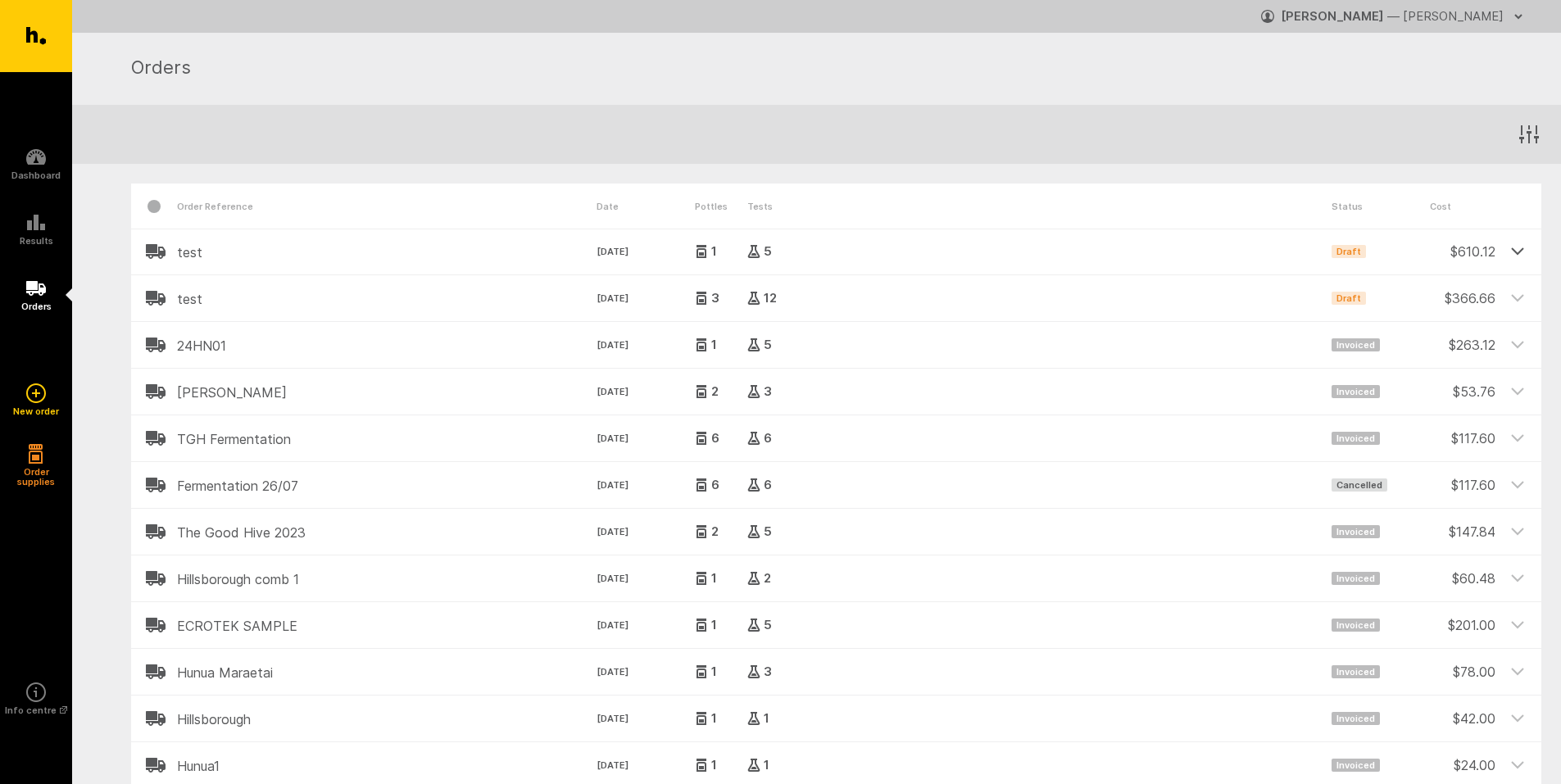
click at [1515, 253] on icon at bounding box center [1518, 251] width 14 height 14
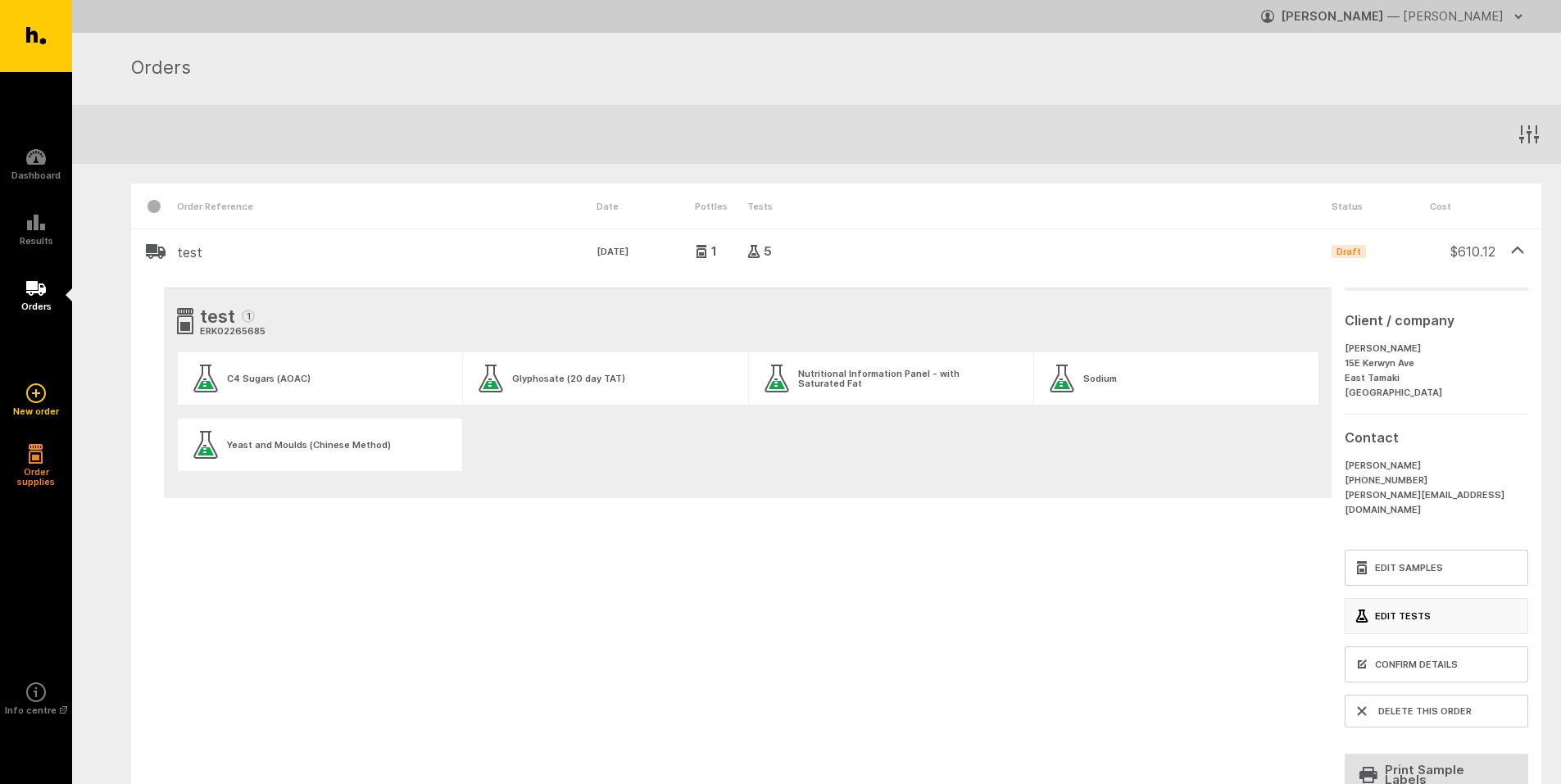
click at [1413, 600] on link "Edit Tests" at bounding box center [1436, 617] width 184 height 36
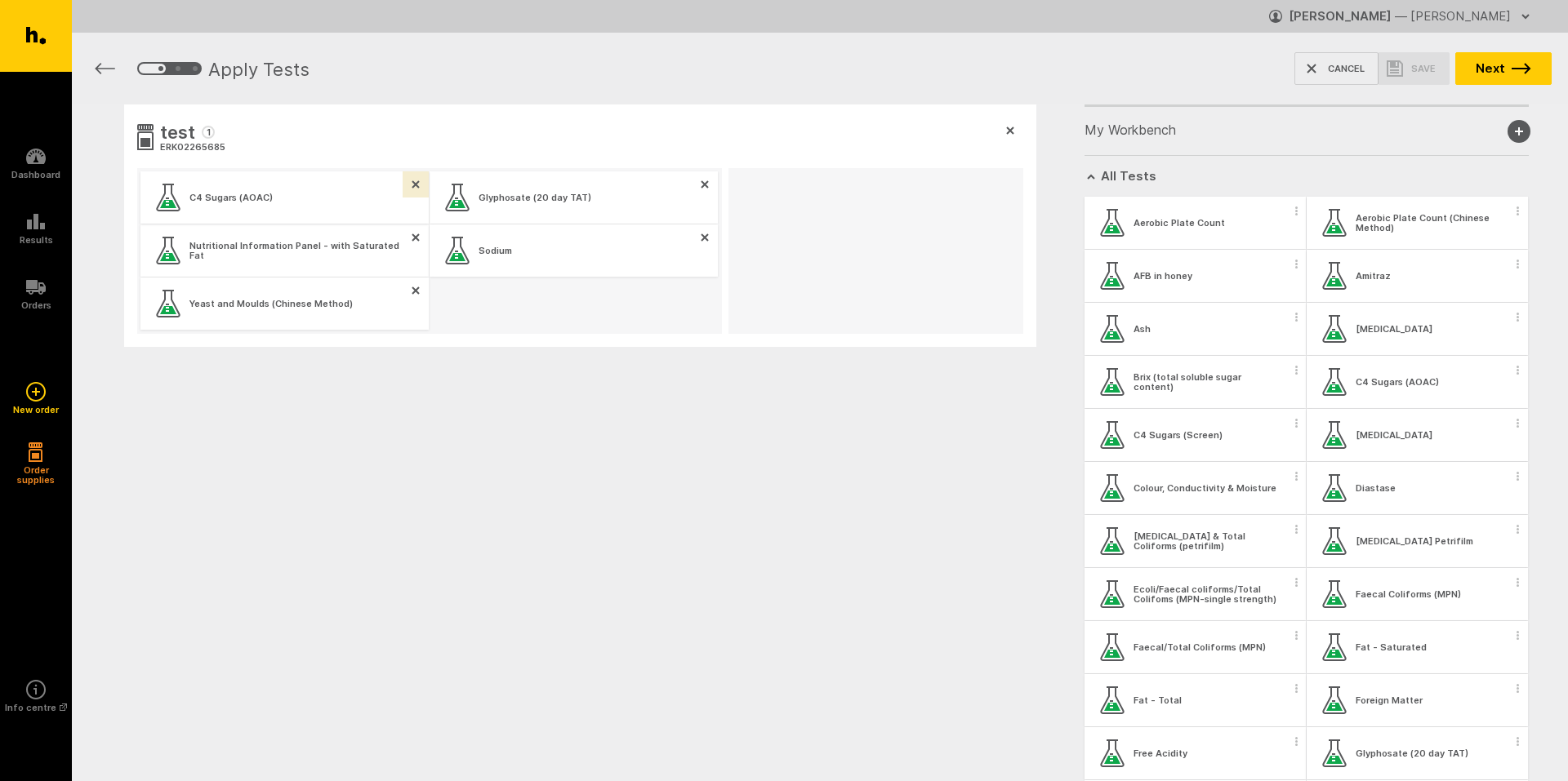
click at [418, 183] on icon "button" at bounding box center [415, 184] width 6 height 6
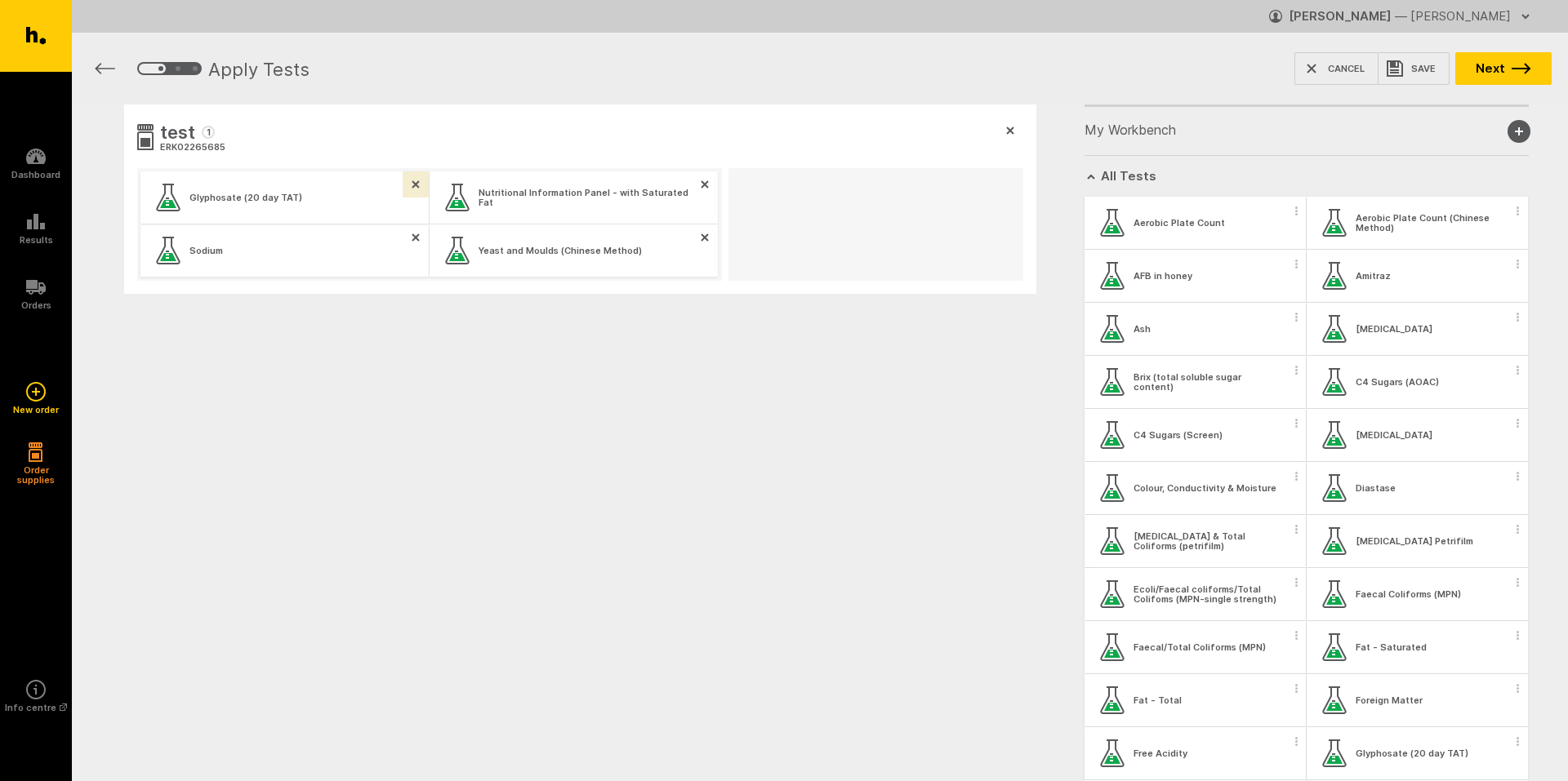
click at [418, 183] on icon "button" at bounding box center [415, 184] width 6 height 6
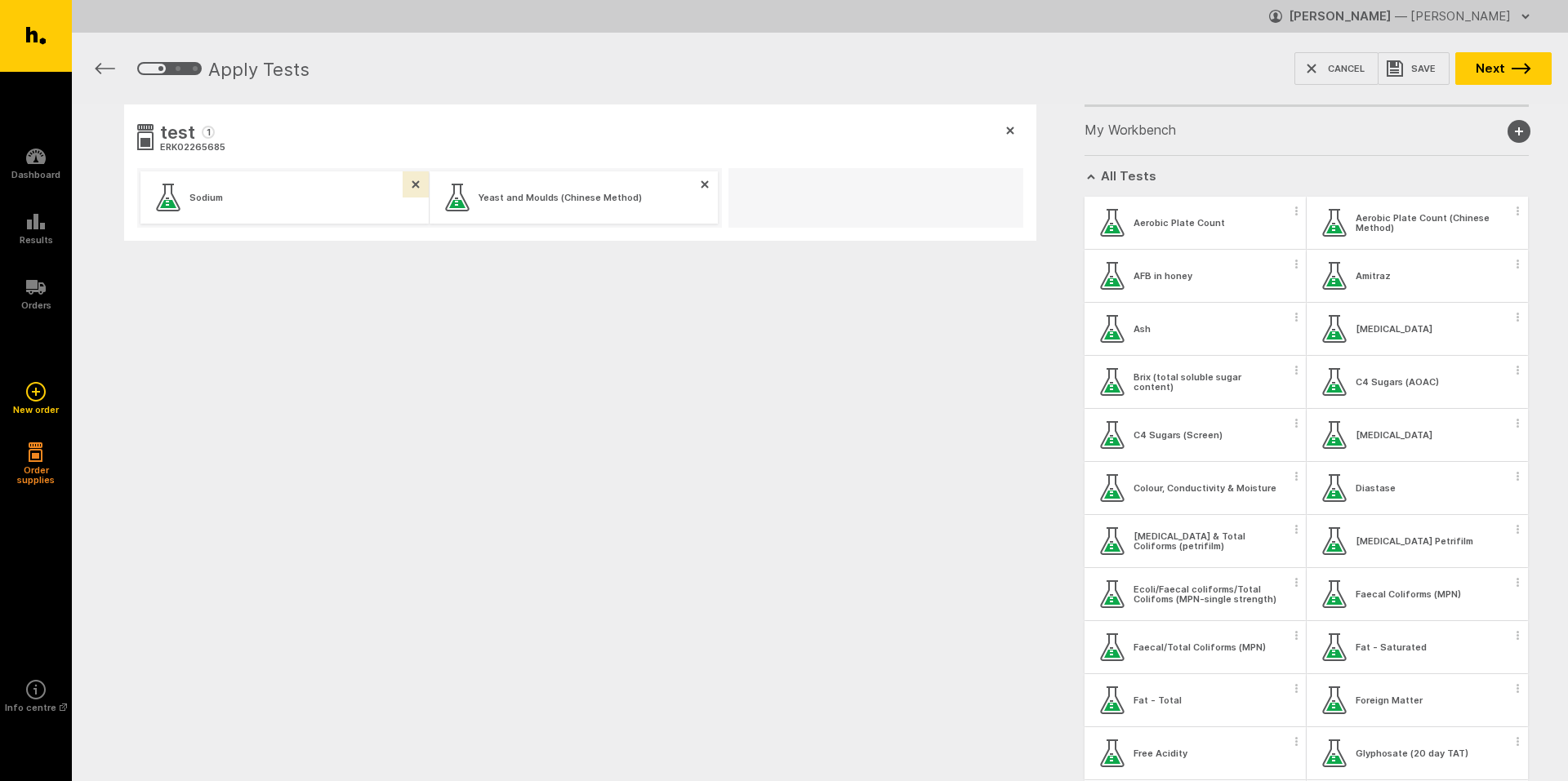
click at [418, 183] on icon "button" at bounding box center [415, 184] width 6 height 6
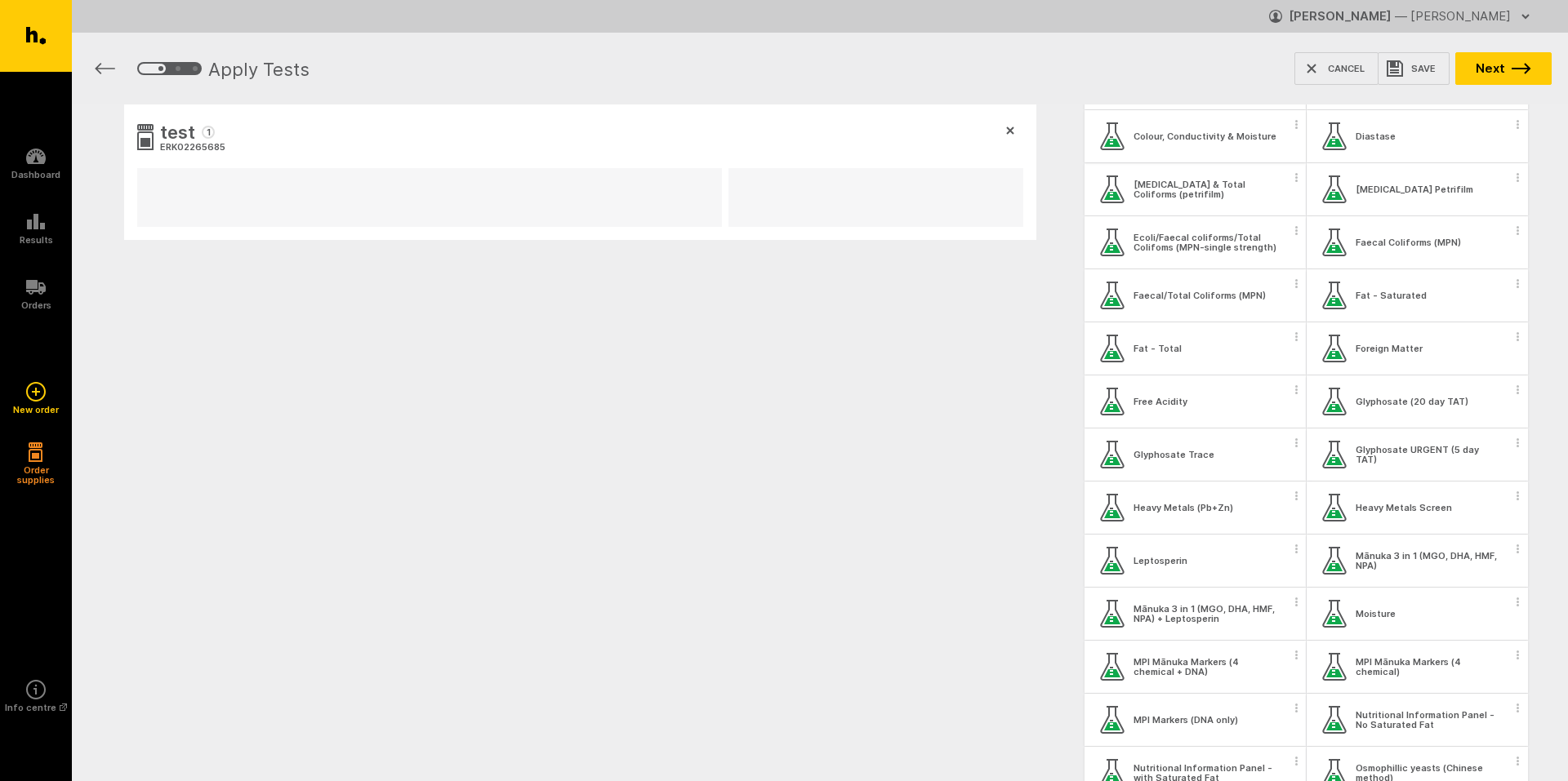
scroll to position [409, 0]
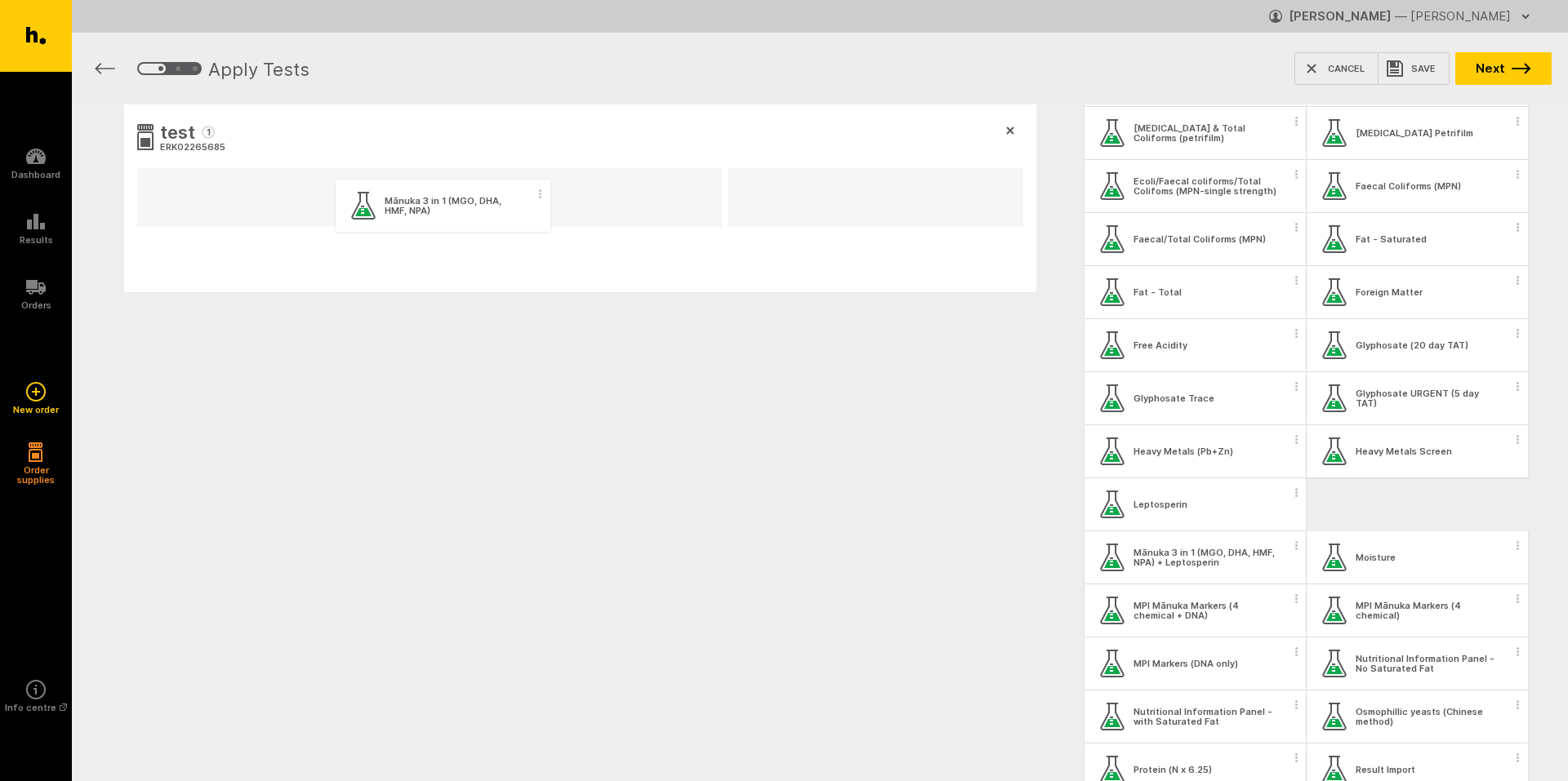
drag, startPoint x: 1416, startPoint y: 512, endPoint x: 438, endPoint y: 211, distance: 1023.3
click at [438, 211] on div "test 1 ERK02265685 My Workbench Add new group All Tests Aerobic Plate Count Aer…" at bounding box center [820, 277] width 1496 height 345
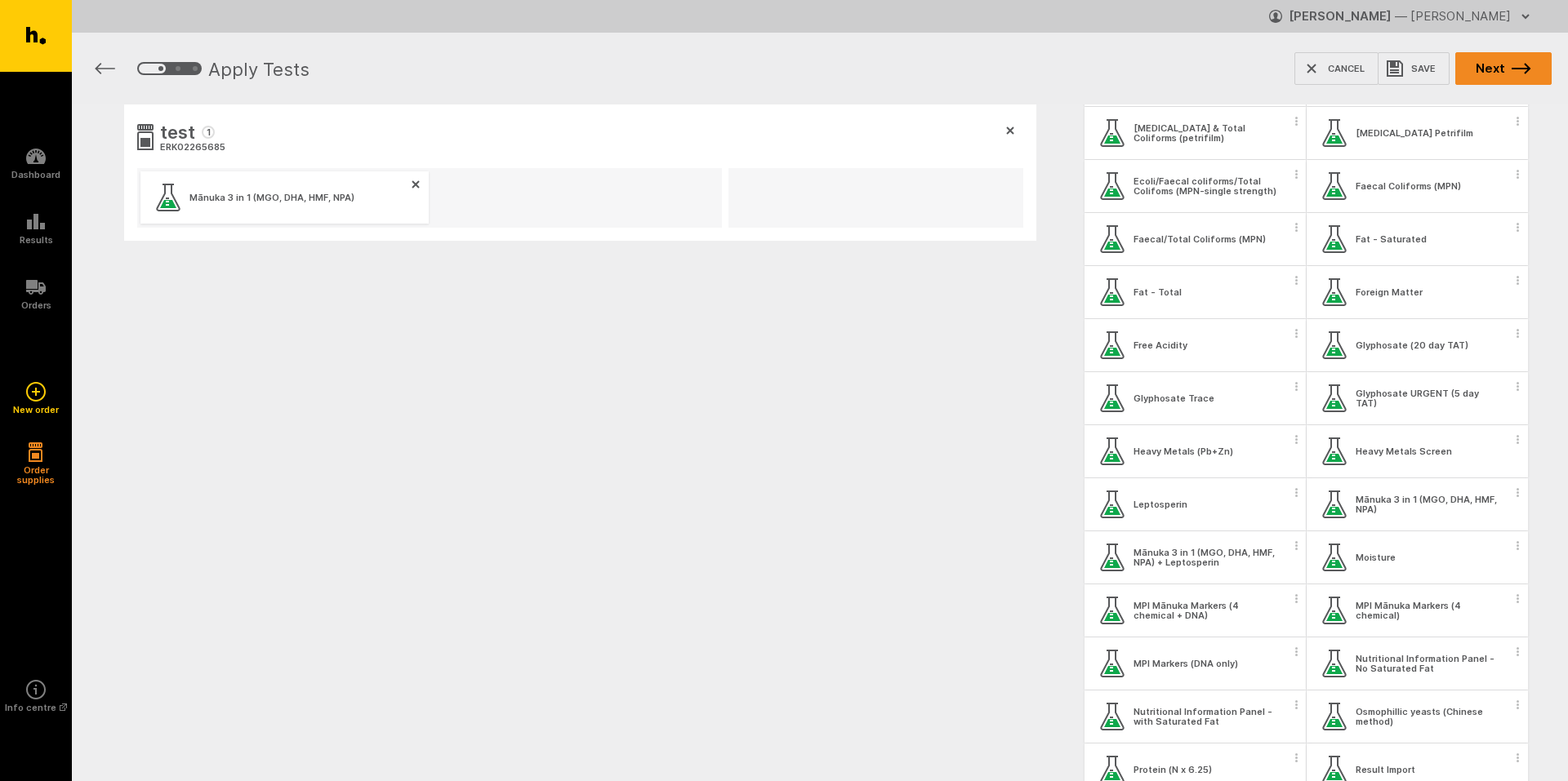
click at [1518, 71] on icon "button" at bounding box center [1521, 69] width 20 height 12
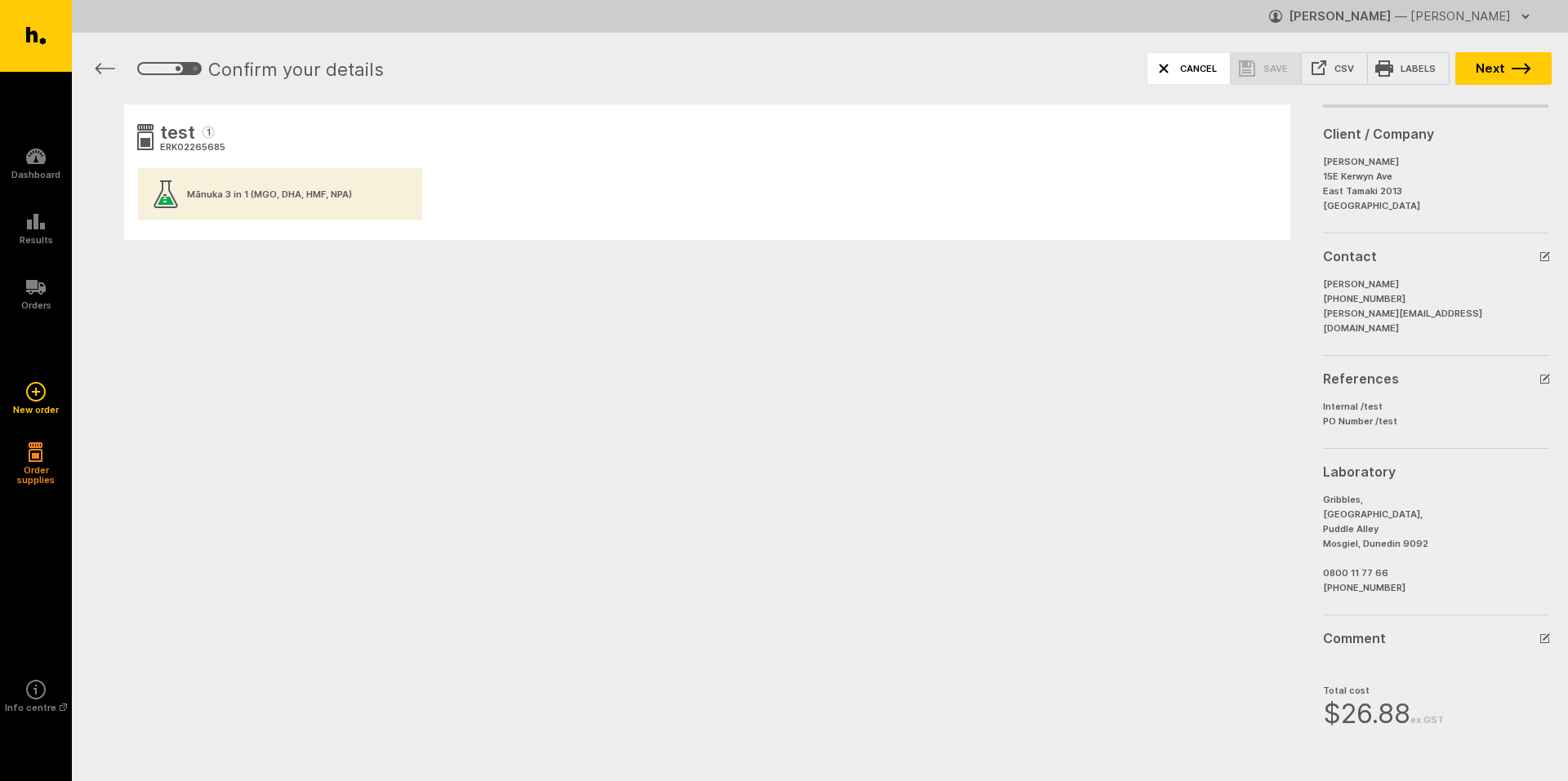
click at [1205, 66] on button "Cancel" at bounding box center [1188, 69] width 84 height 32
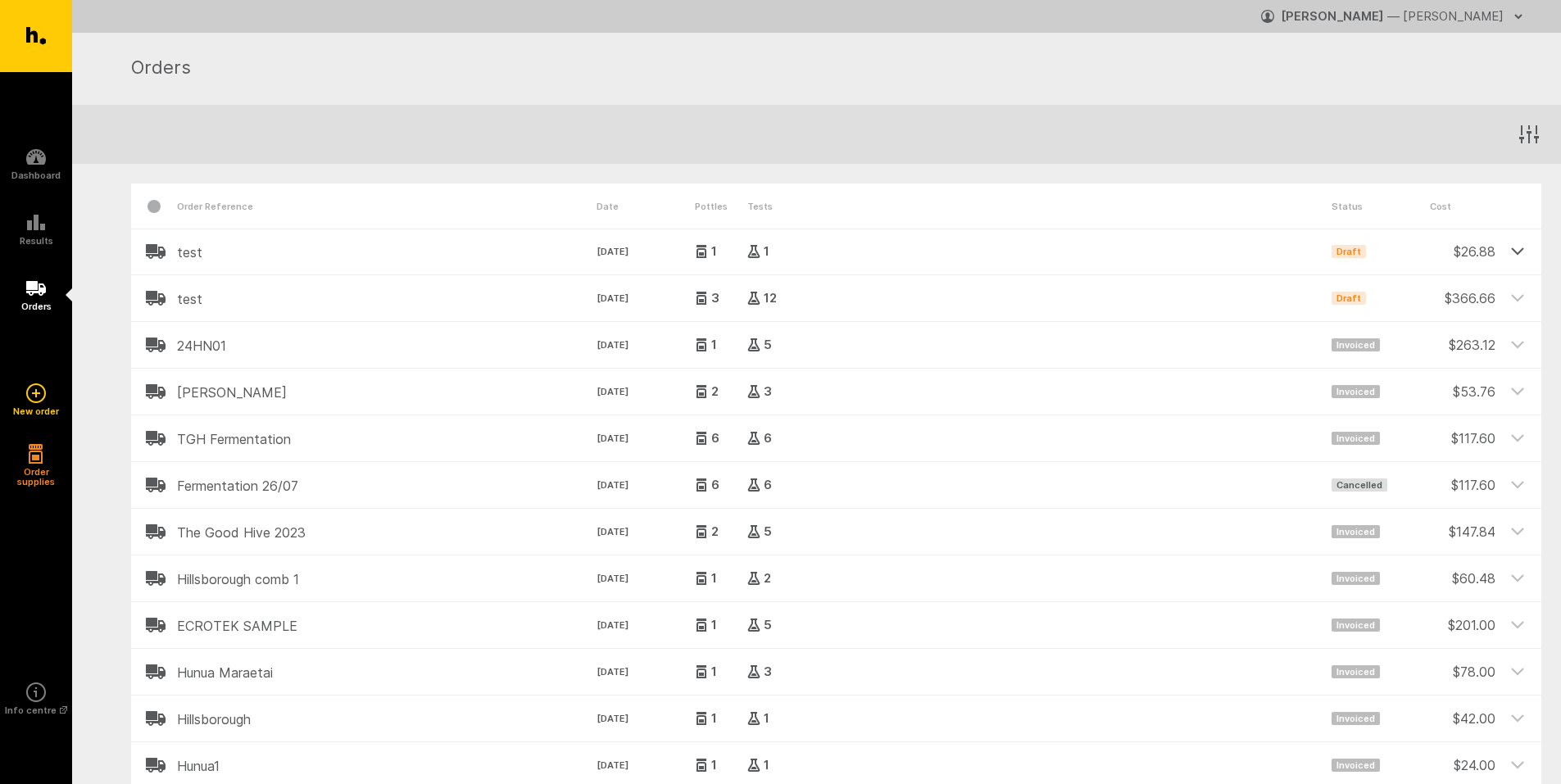
click at [1516, 253] on icon at bounding box center [1518, 251] width 12 height 5
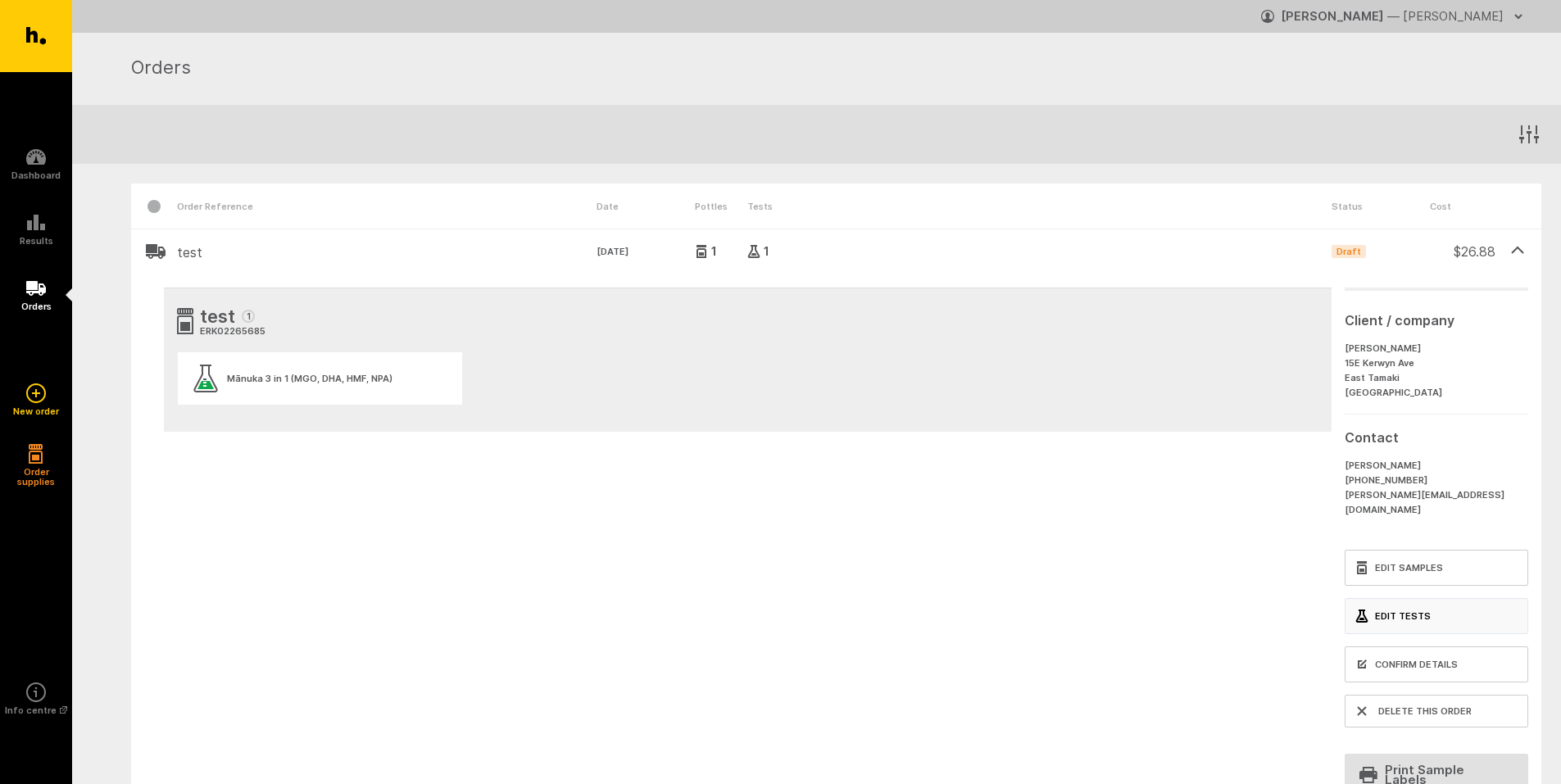
click at [1388, 600] on link "Edit Tests" at bounding box center [1436, 617] width 184 height 36
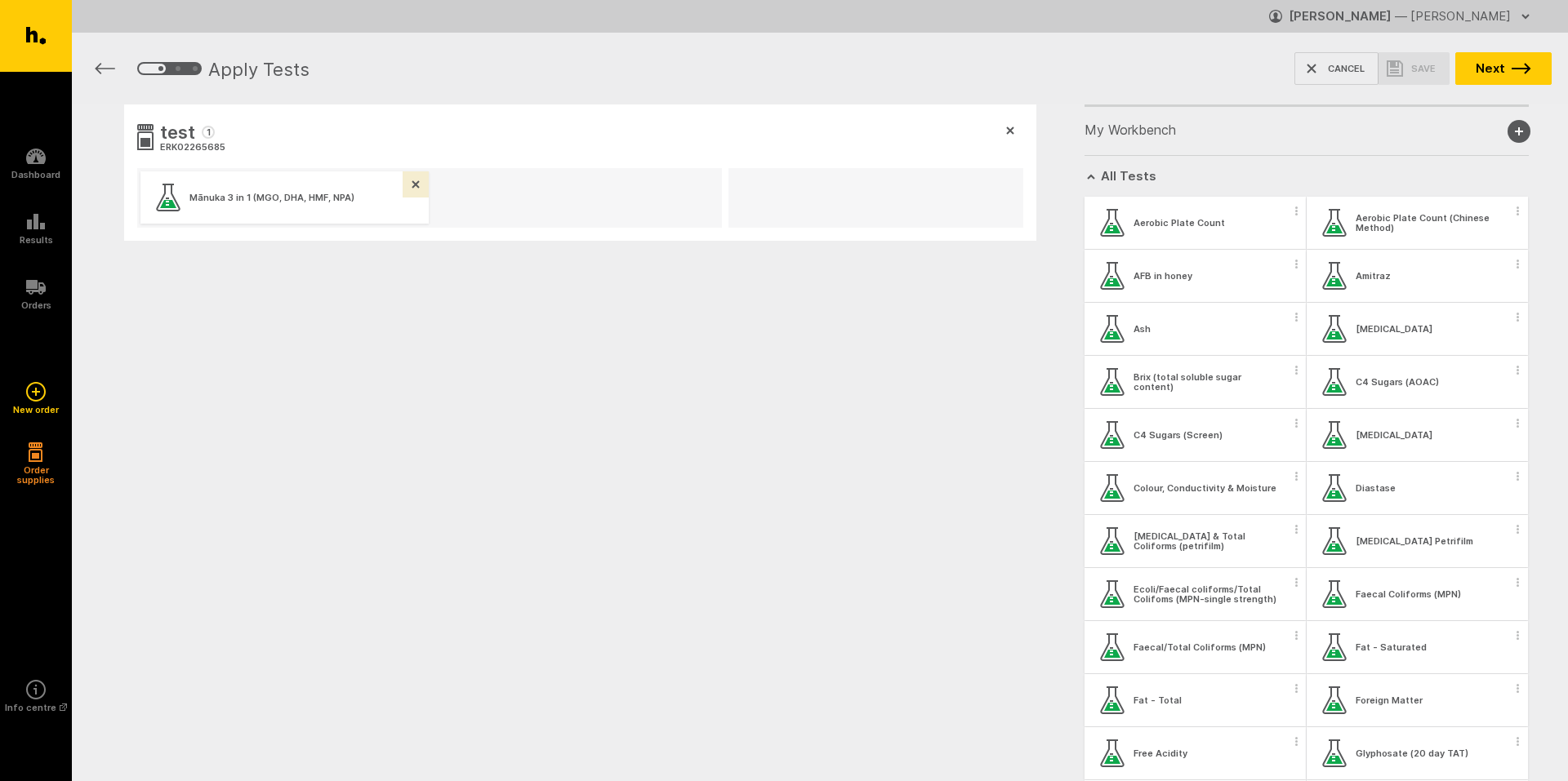
click at [411, 180] on icon "button" at bounding box center [415, 184] width 8 height 8
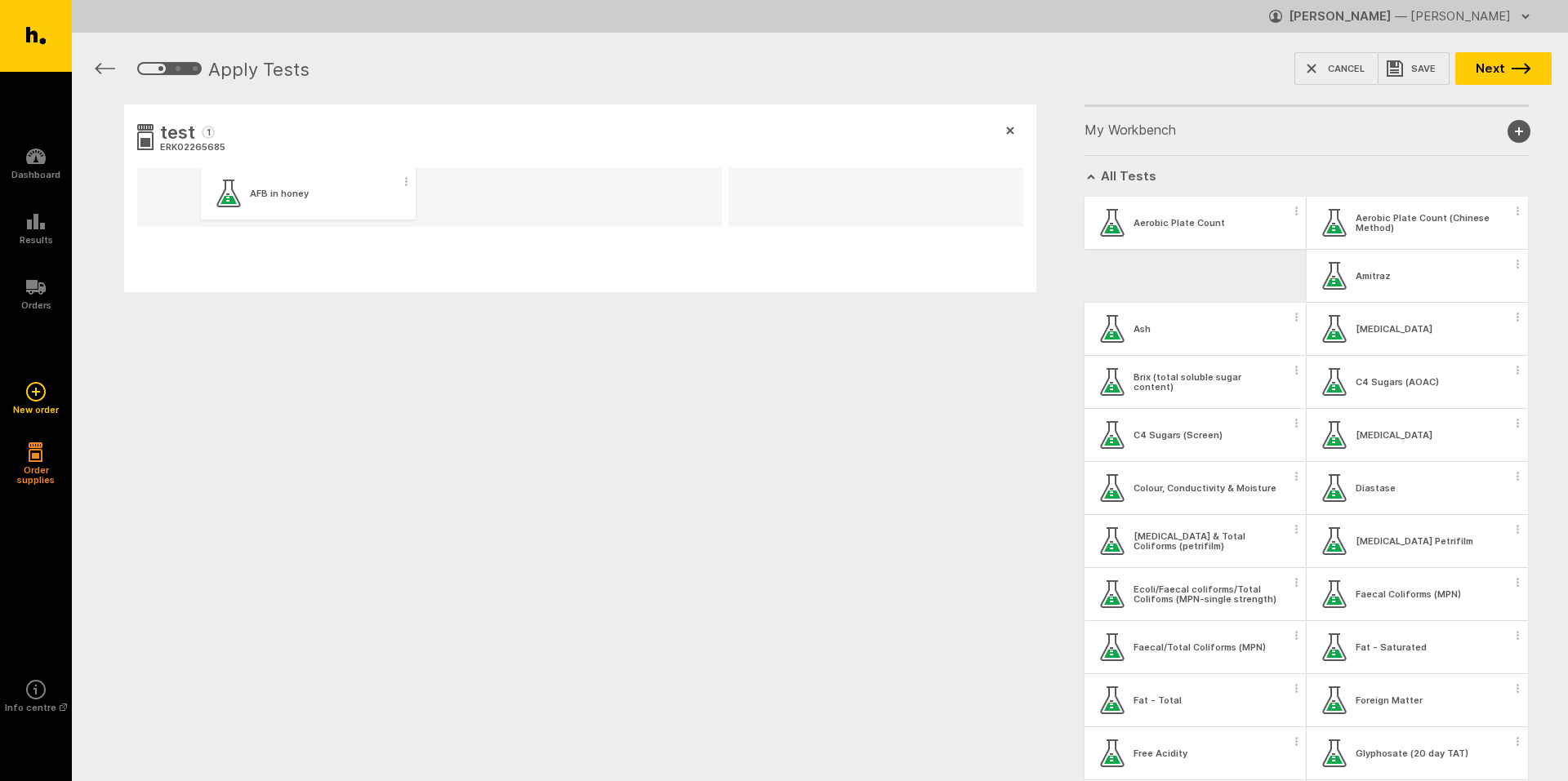
drag, startPoint x: 1207, startPoint y: 286, endPoint x: 311, endPoint y: 205, distance: 899.7
click at [311, 205] on div "test 1 ERK02265685 My Workbench Add new group All Tests Aerobic Plate Count Aer…" at bounding box center [820, 277] width 1496 height 345
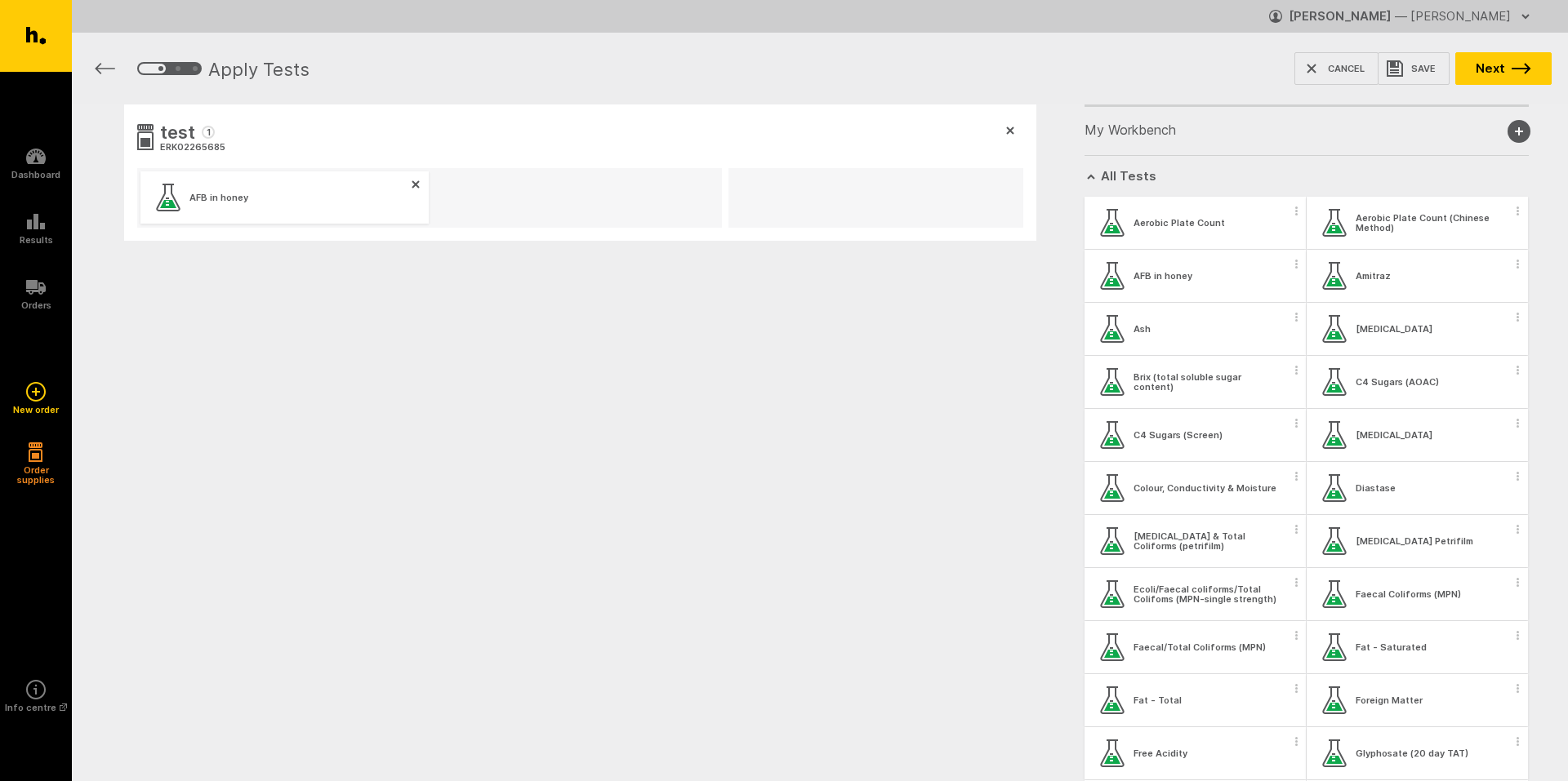
drag, startPoint x: 1491, startPoint y: 65, endPoint x: 1551, endPoint y: 90, distance: 65.0
click at [1491, 65] on button "Next" at bounding box center [1503, 69] width 97 height 32
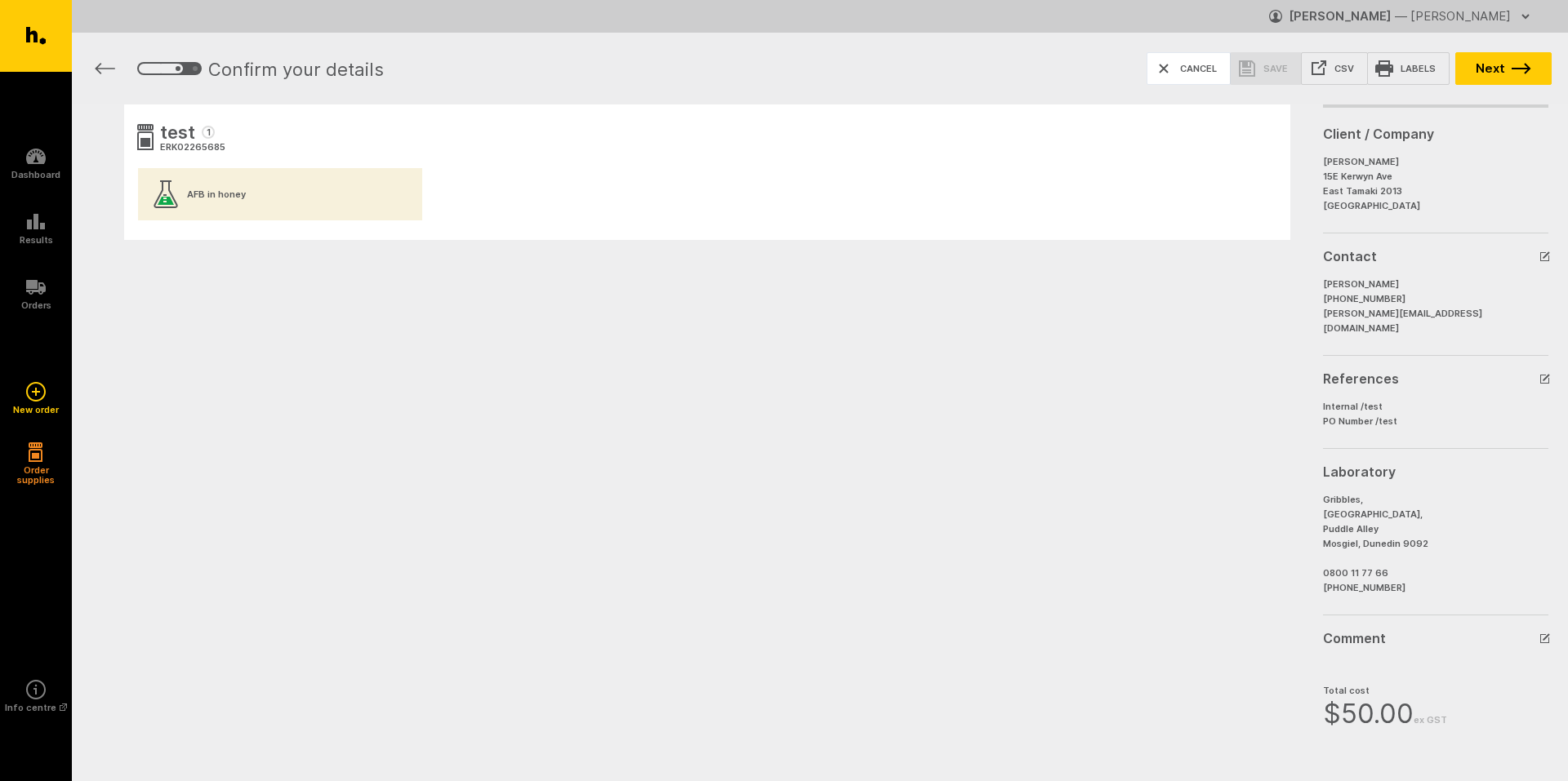
drag, startPoint x: 1209, startPoint y: 68, endPoint x: 1238, endPoint y: 66, distance: 29.1
click at [1209, 68] on button "Cancel" at bounding box center [1188, 69] width 84 height 32
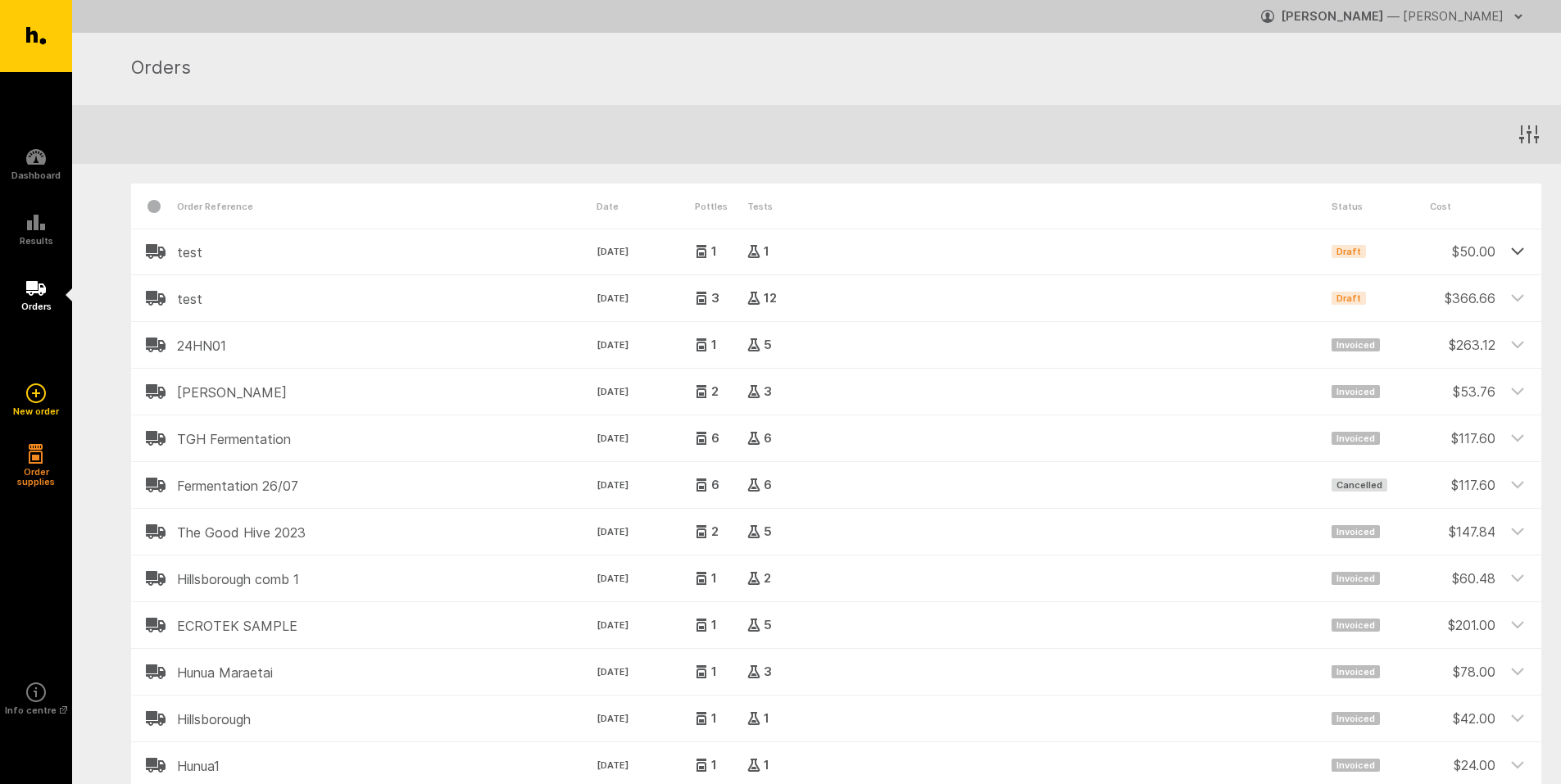
click at [1518, 253] on icon at bounding box center [1518, 251] width 14 height 14
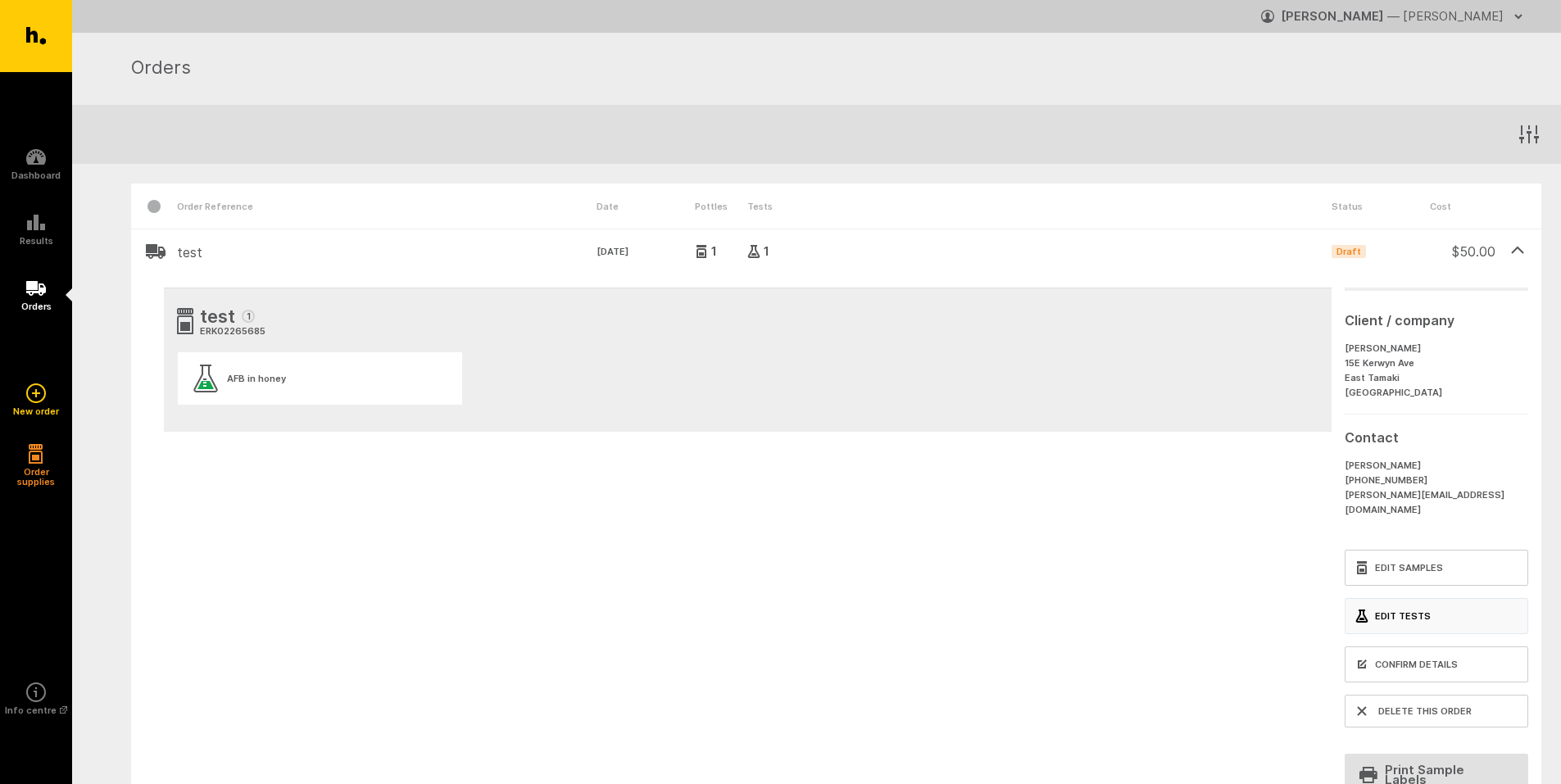
click at [1405, 607] on link "Edit Tests" at bounding box center [1436, 617] width 184 height 36
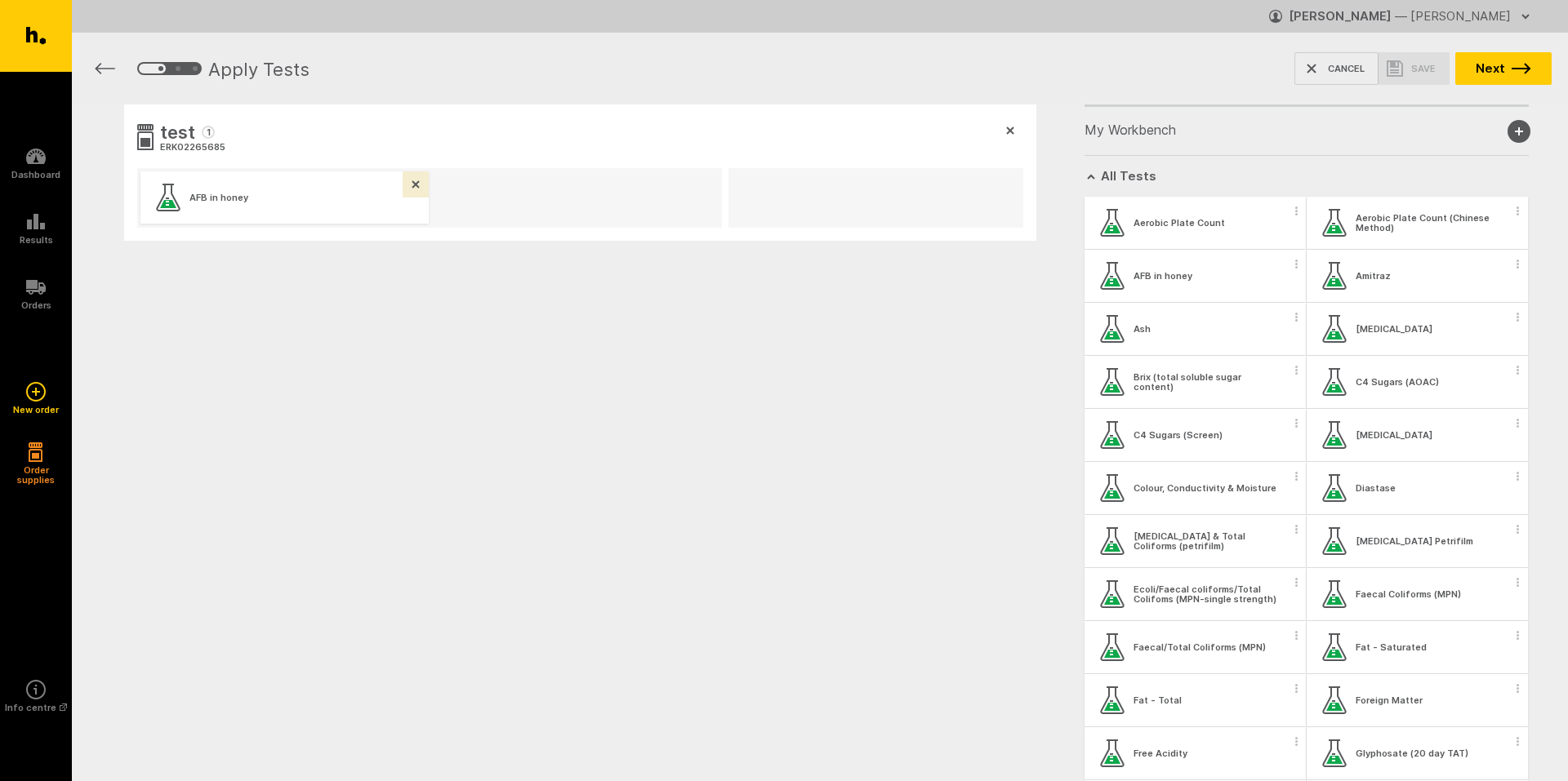
click at [416, 185] on icon "button" at bounding box center [415, 184] width 6 height 6
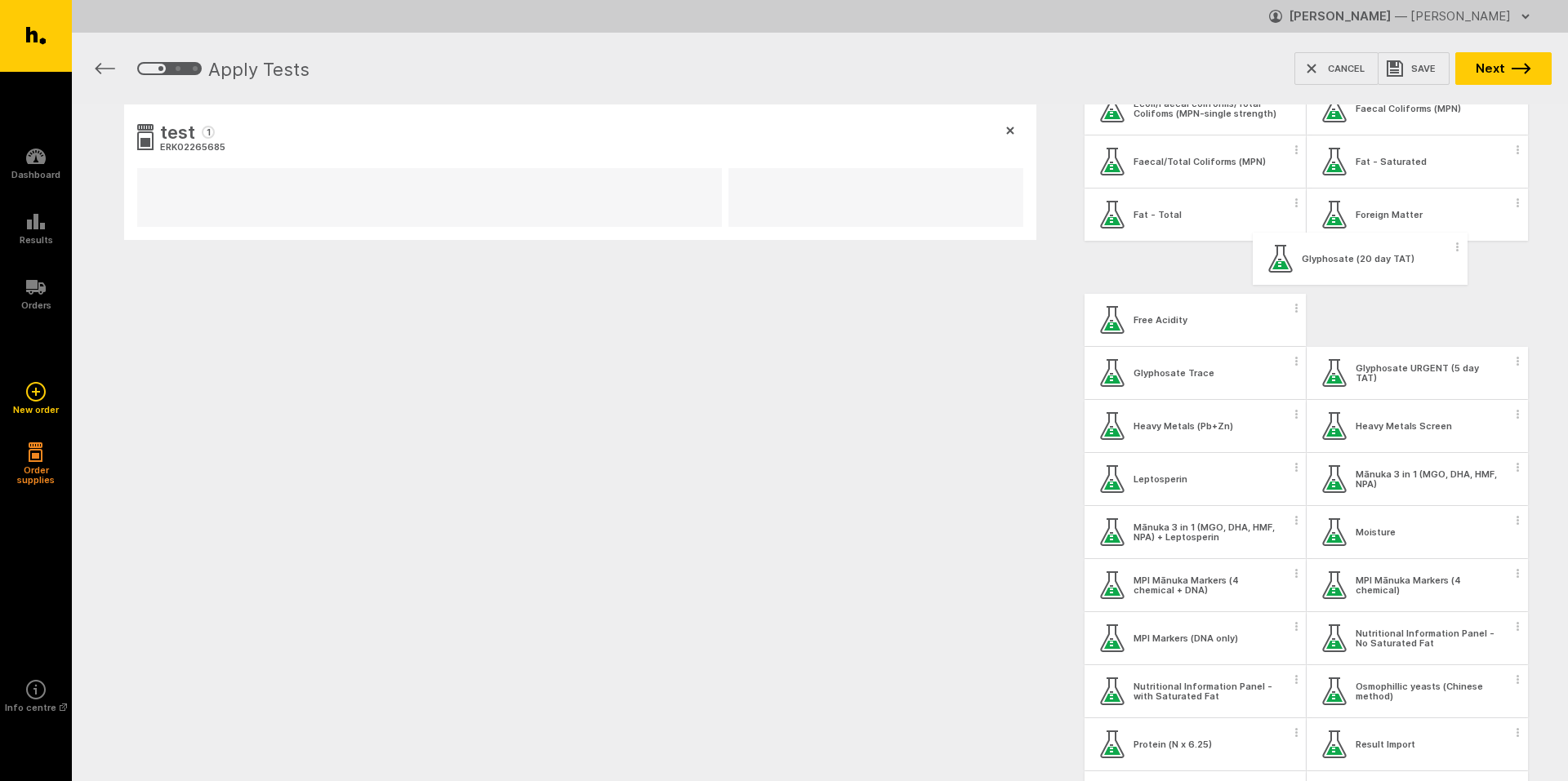
scroll to position [483, 0]
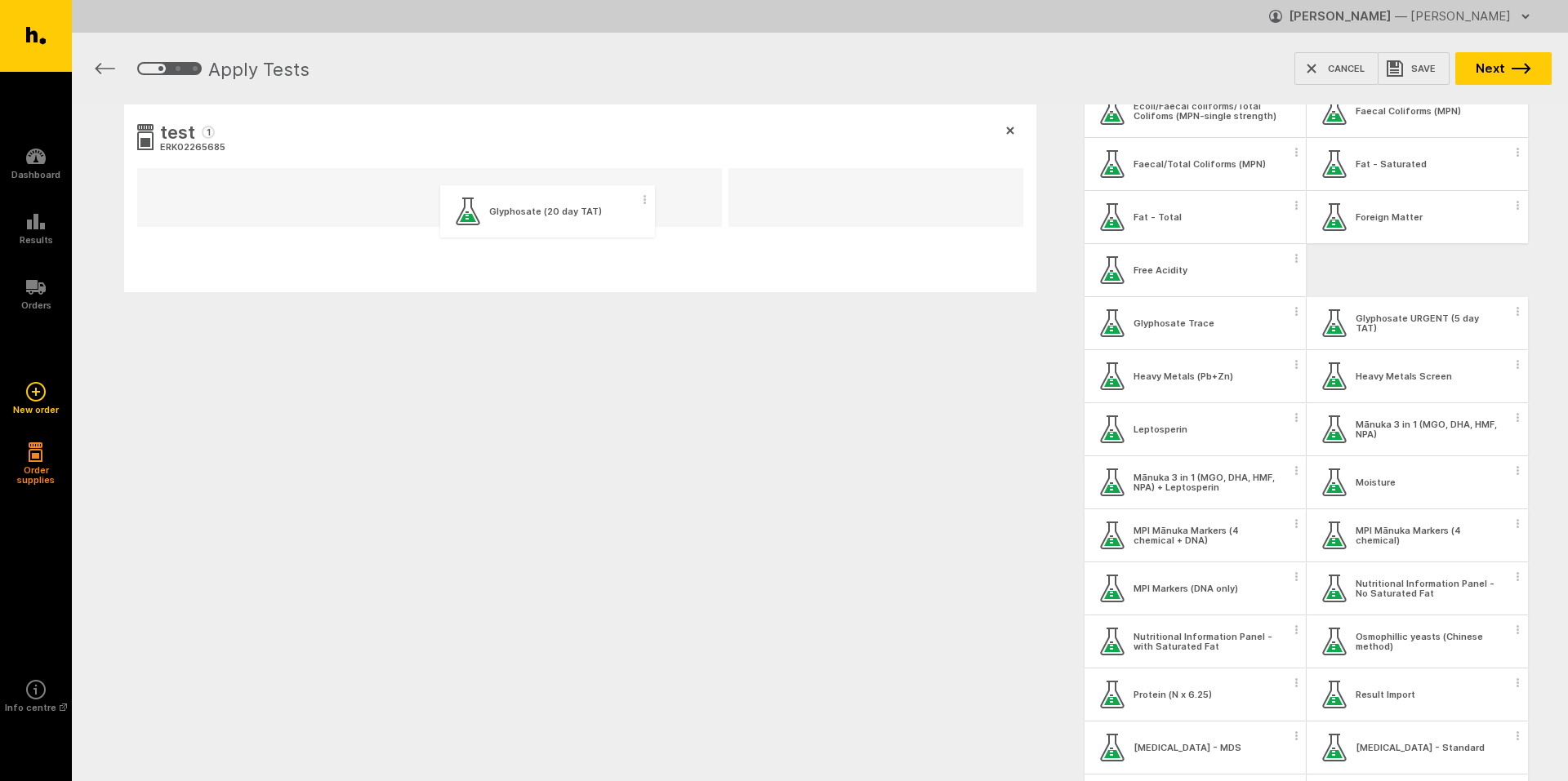
drag, startPoint x: 1430, startPoint y: 273, endPoint x: 553, endPoint y: 218, distance: 878.7
click at [553, 218] on div "test 1 ERK02265685 My Workbench Add new group All Tests Aerobic Plate Count Aer…" at bounding box center [820, 277] width 1496 height 345
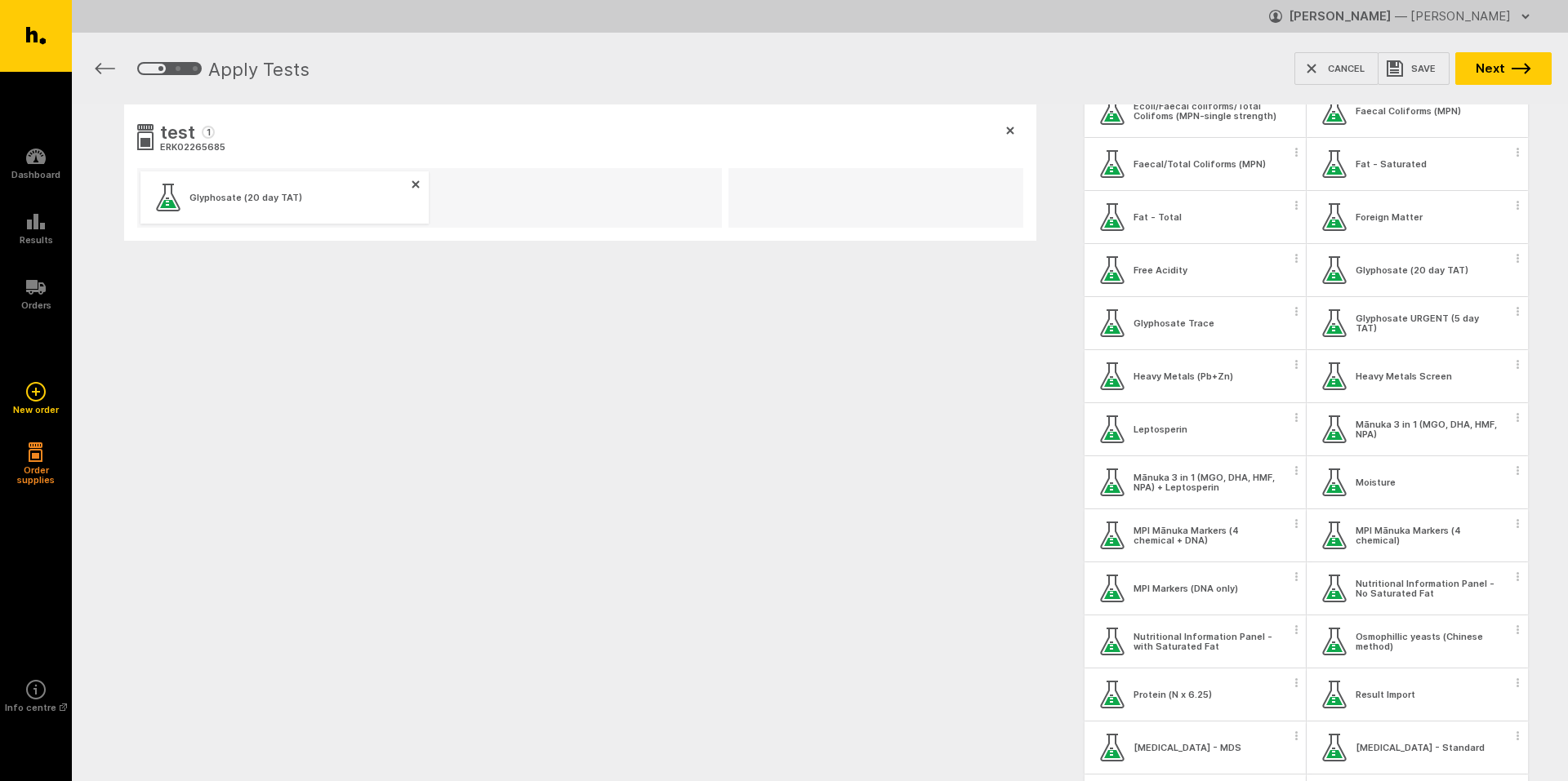
drag, startPoint x: 1494, startPoint y: 70, endPoint x: 1552, endPoint y: 80, distance: 58.9
click at [1494, 70] on button "Next" at bounding box center [1503, 69] width 97 height 32
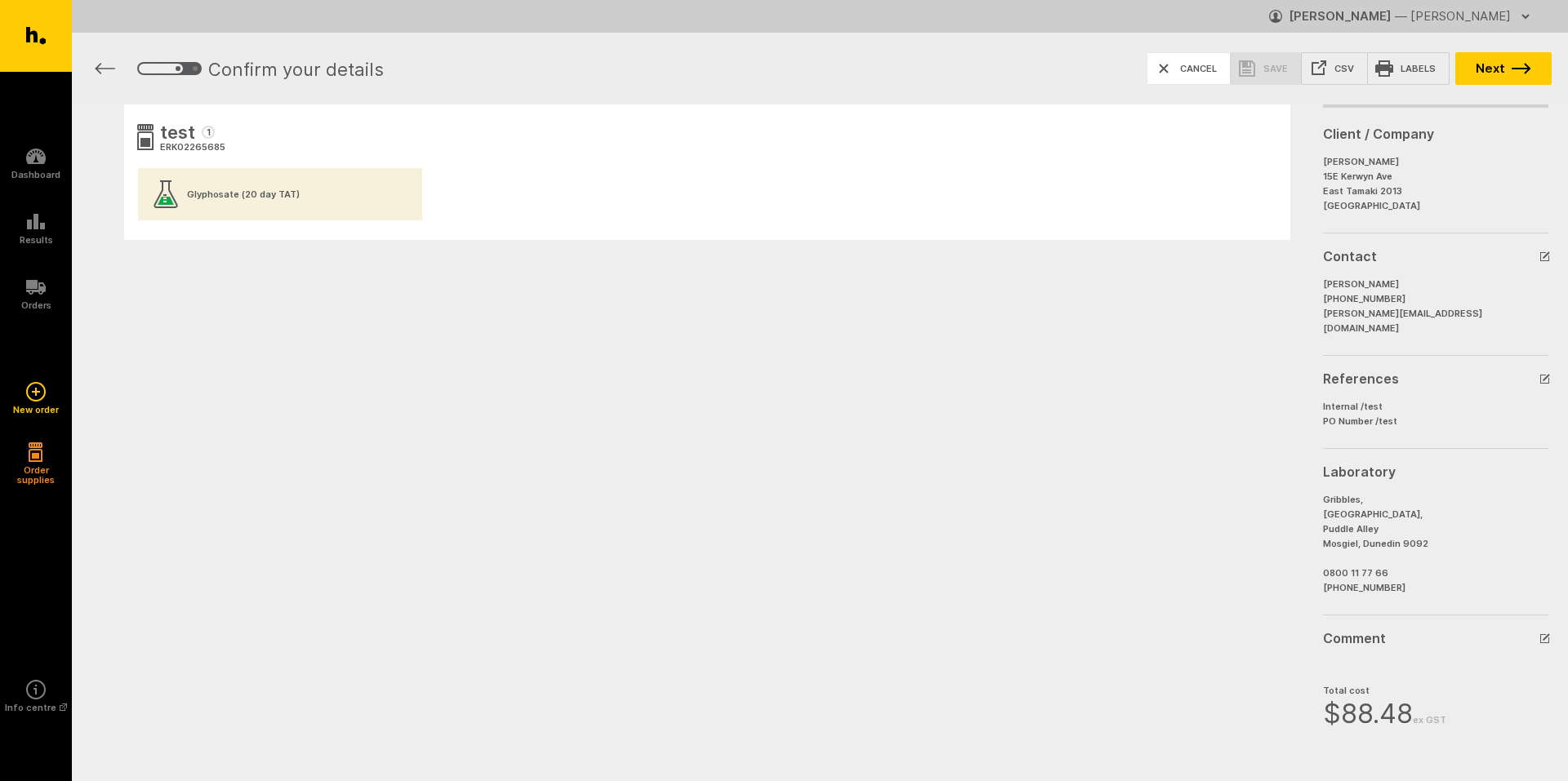
drag, startPoint x: 1172, startPoint y: 64, endPoint x: 1545, endPoint y: 115, distance: 376.5
click at [1172, 64] on icon "button" at bounding box center [1164, 69] width 20 height 20
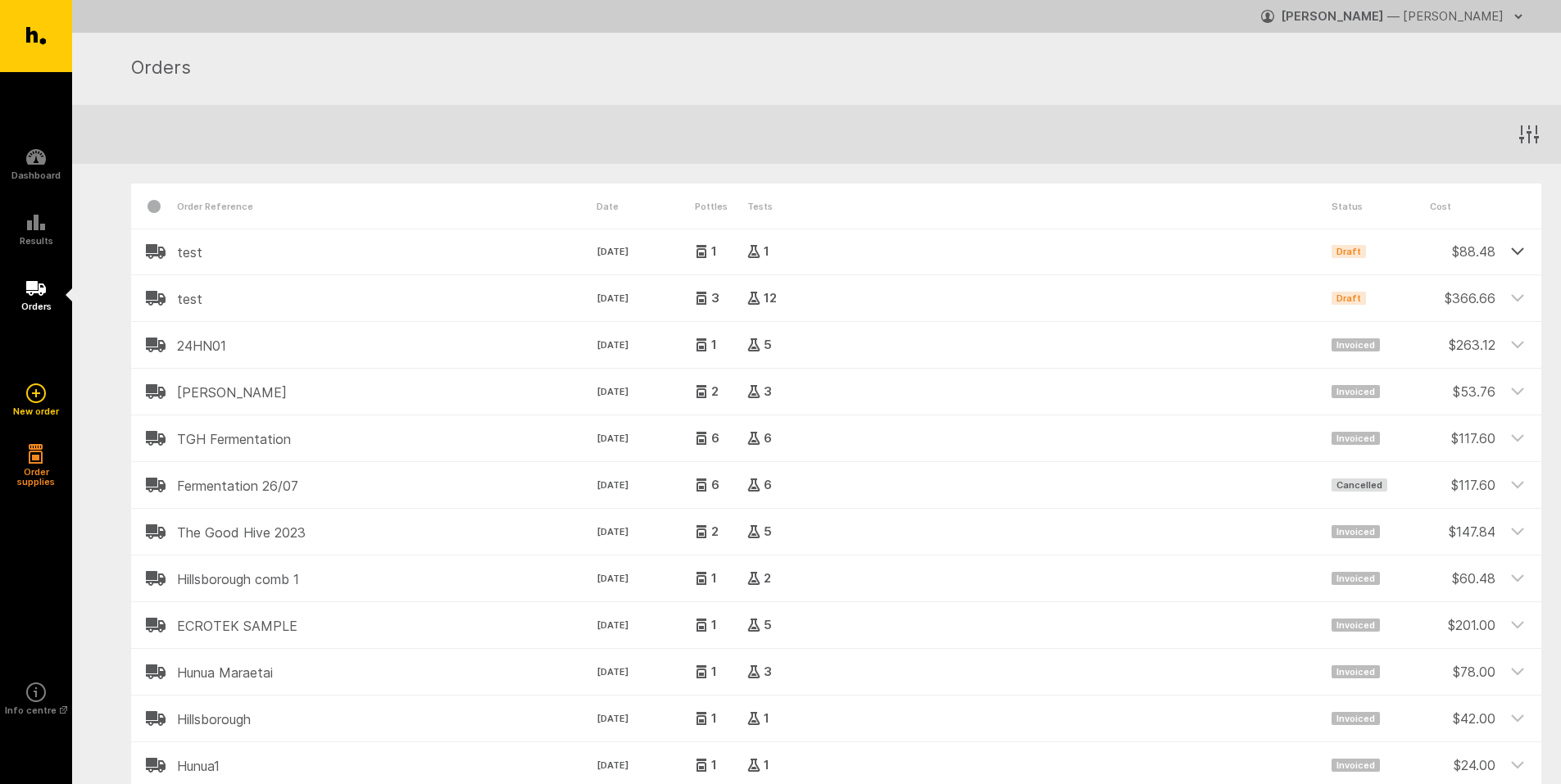
click at [1518, 258] on div at bounding box center [1518, 252] width 46 height 46
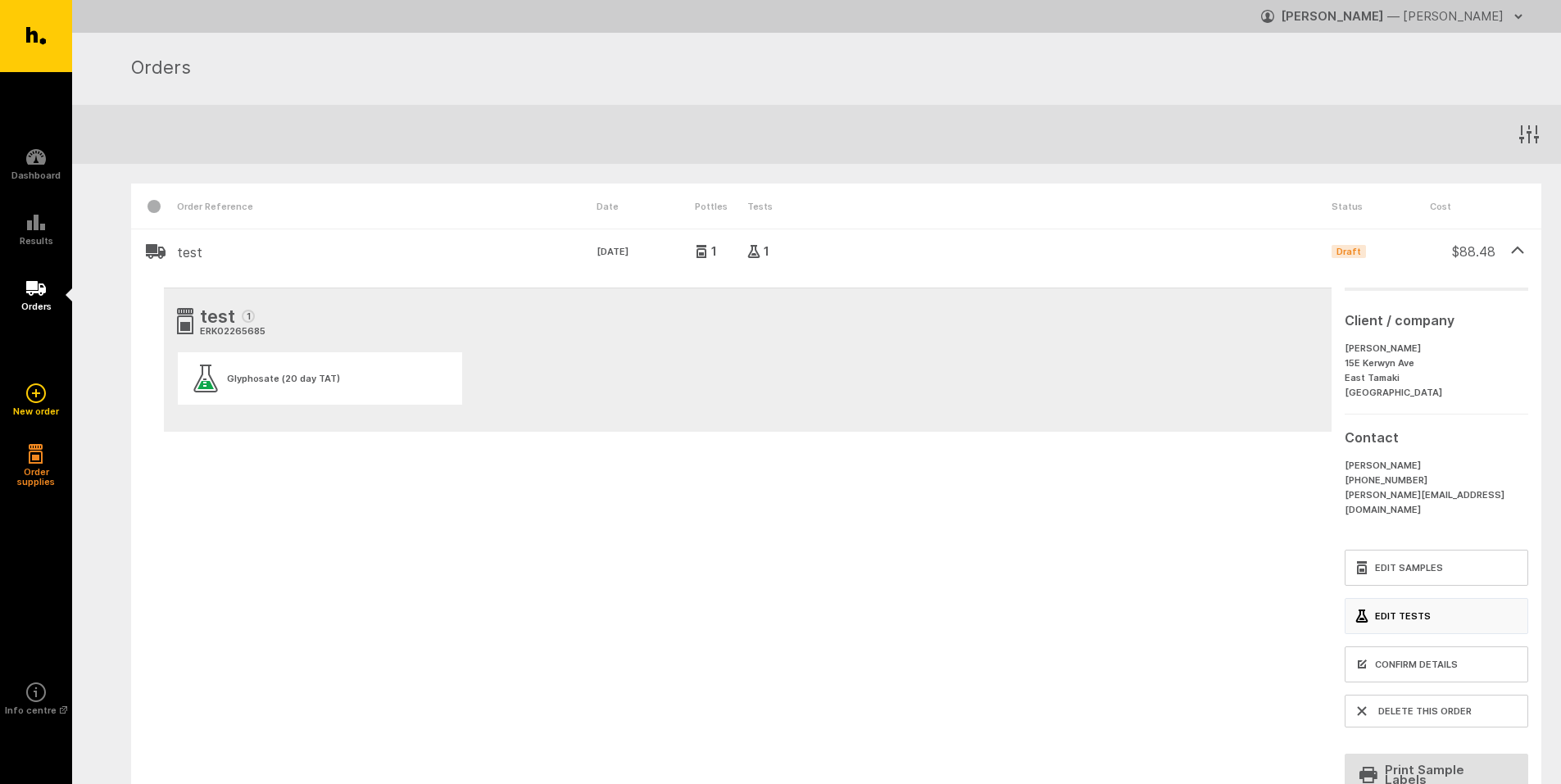
click at [1408, 602] on link "Edit Tests" at bounding box center [1436, 617] width 184 height 36
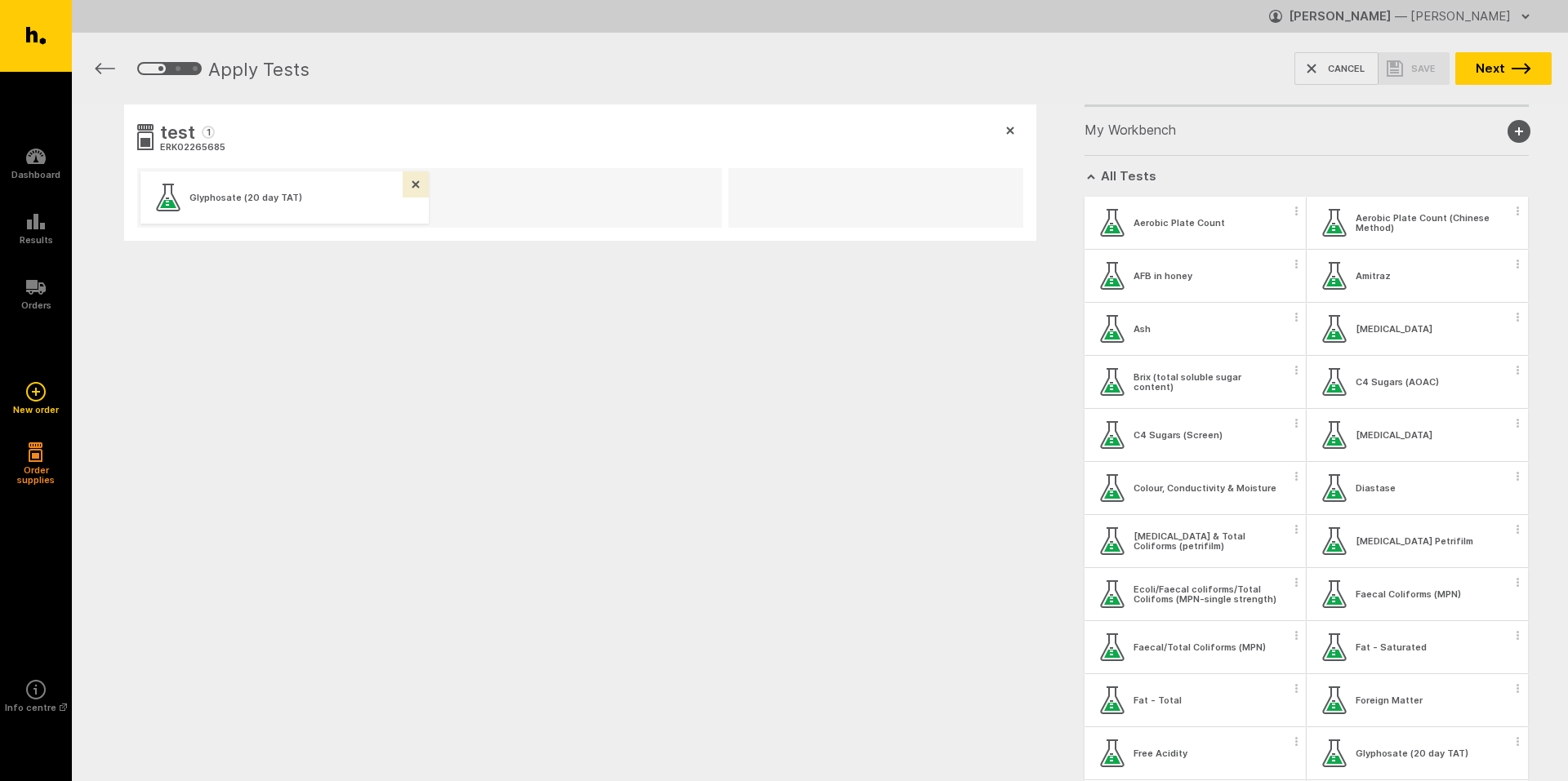
drag, startPoint x: 419, startPoint y: 183, endPoint x: 426, endPoint y: 189, distance: 9.2
click at [419, 183] on icon "button" at bounding box center [415, 184] width 8 height 8
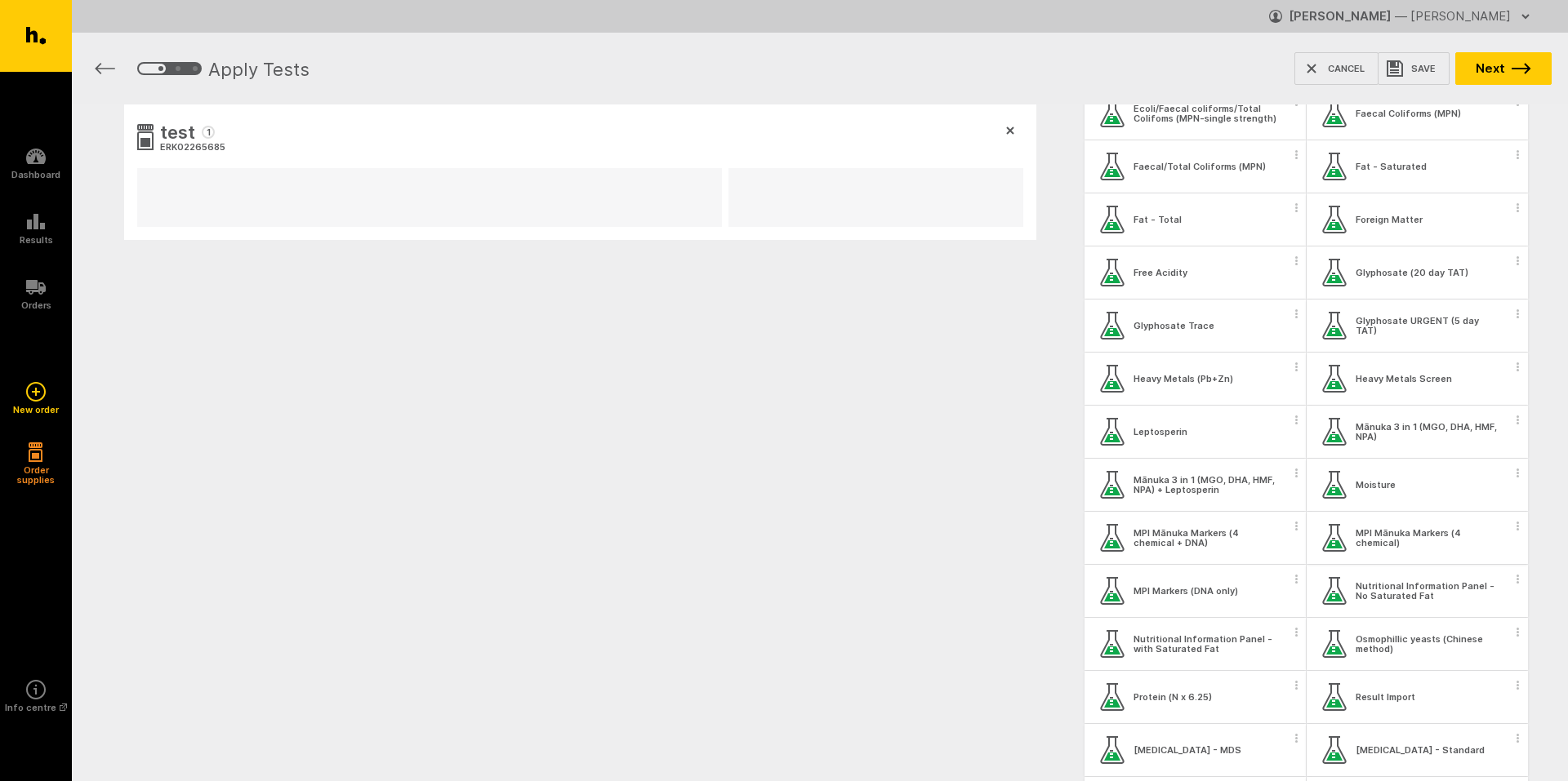
scroll to position [490, 0]
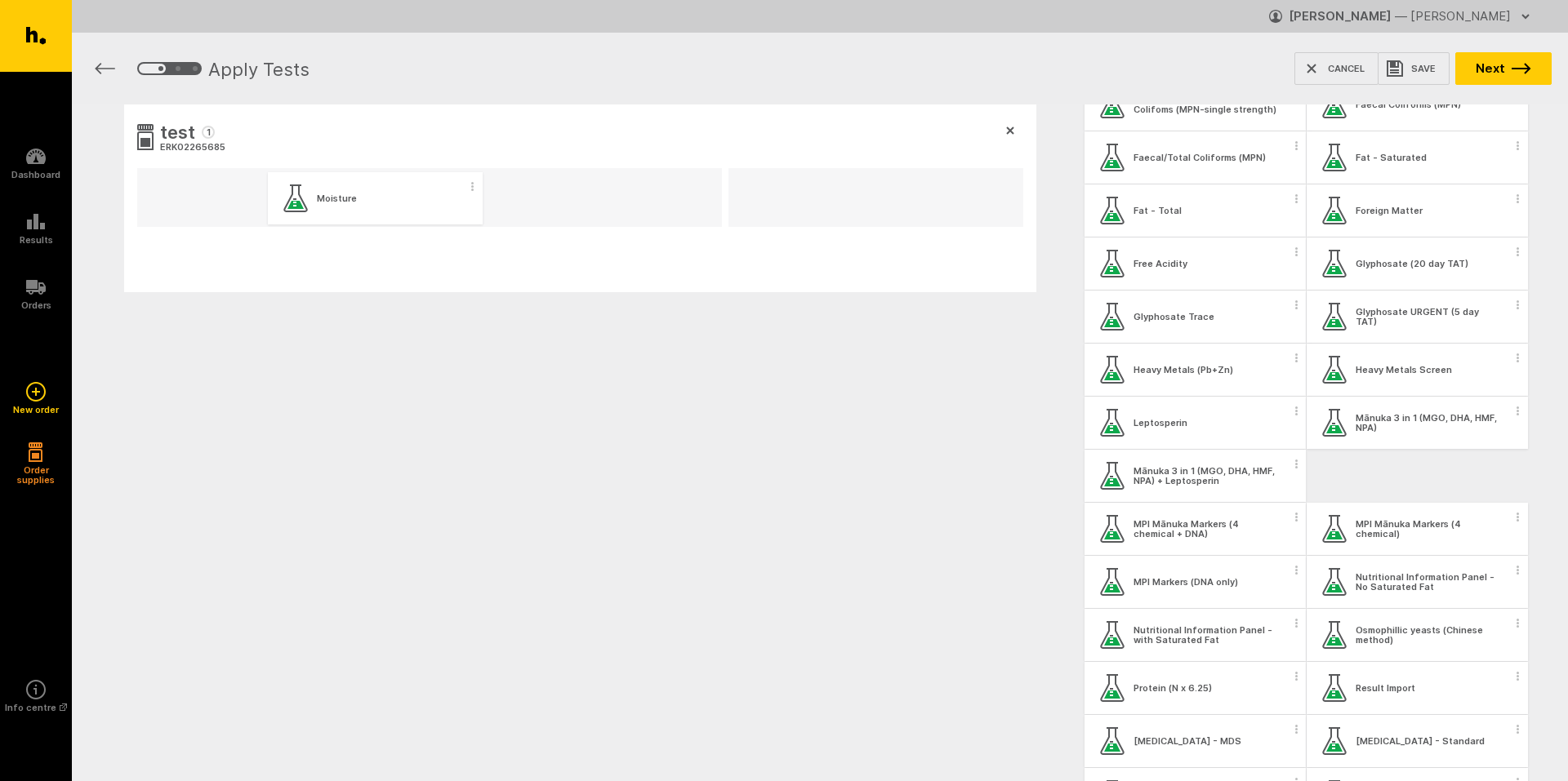
drag, startPoint x: 1403, startPoint y: 474, endPoint x: 365, endPoint y: 197, distance: 1074.3
click at [365, 197] on div "test 1 ERK02265685 My Workbench Add new group All Tests Aerobic Plate Count Aer…" at bounding box center [820, 277] width 1496 height 345
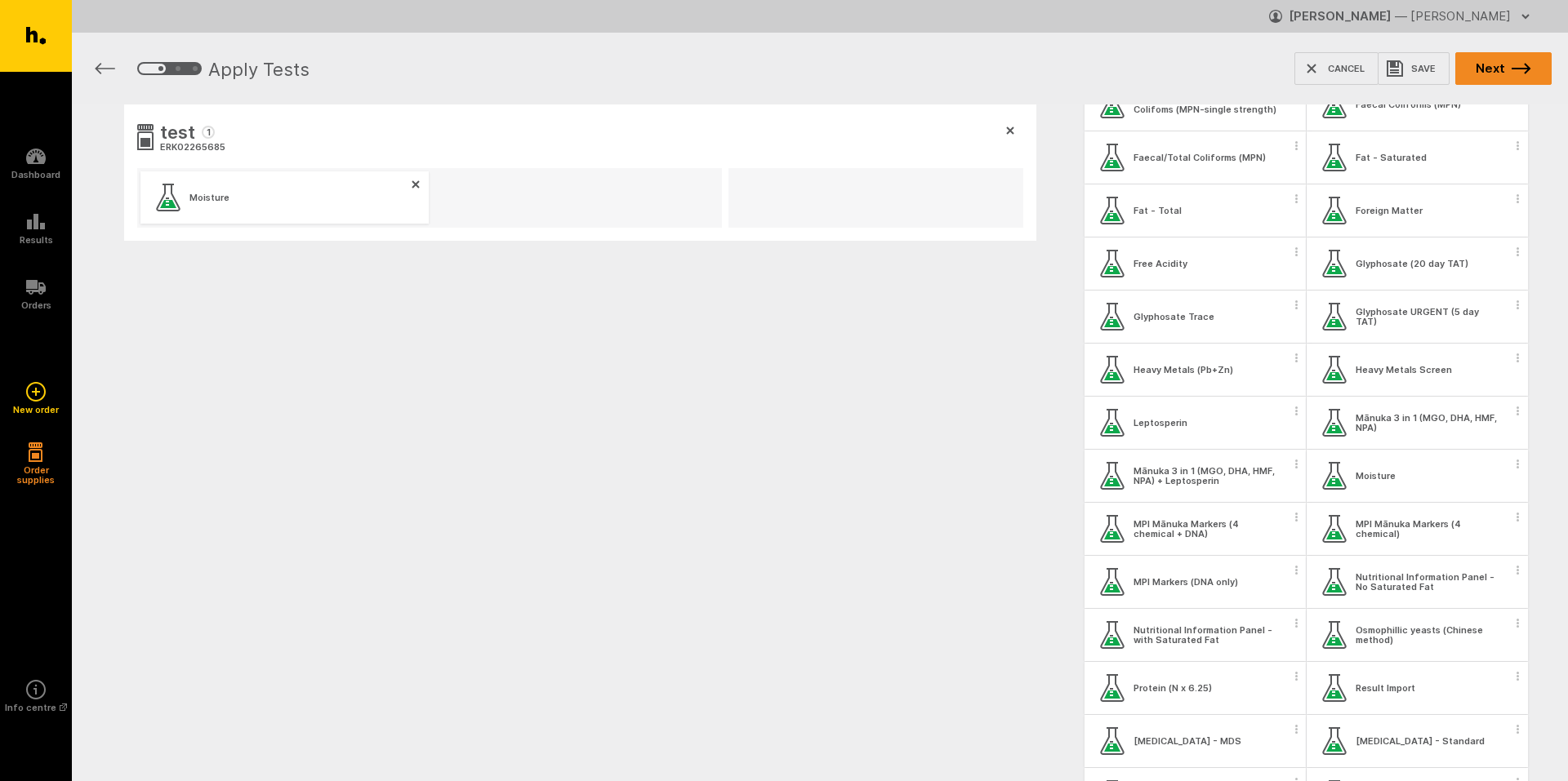
drag, startPoint x: 1491, startPoint y: 67, endPoint x: 1550, endPoint y: 70, distance: 59.1
click at [1492, 67] on button "Next" at bounding box center [1503, 69] width 97 height 32
